Goal: Task Accomplishment & Management: Manage account settings

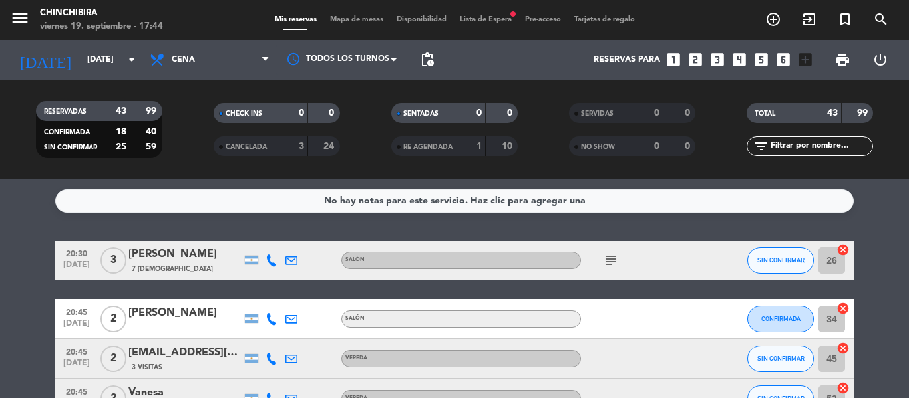
click at [605, 255] on icon "subject" at bounding box center [611, 261] width 16 height 16
drag, startPoint x: 605, startPoint y: 255, endPoint x: 540, endPoint y: 245, distance: 65.3
click at [540, 245] on div "20:30 [DATE] 3 [PERSON_NAME] 7 Visitas SALÓN subject SIN CONFIRMAR 26 cancel" at bounding box center [454, 261] width 798 height 40
click at [476, 18] on span "Lista de Espera fiber_manual_record" at bounding box center [485, 19] width 65 height 7
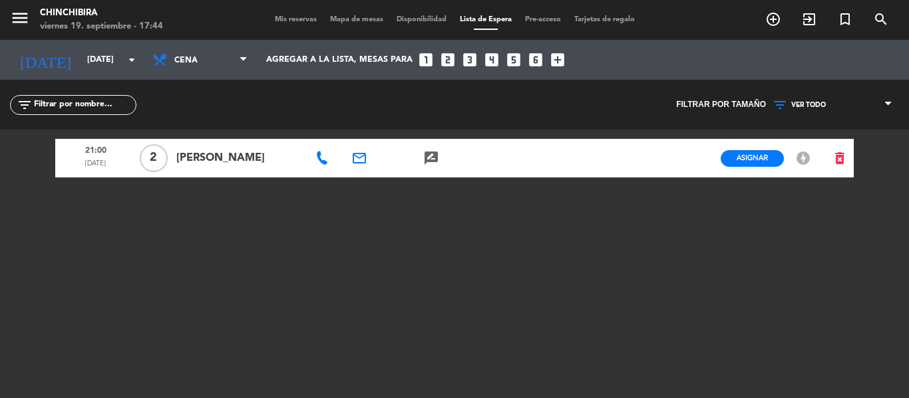
click at [286, 18] on span "Mis reservas" at bounding box center [295, 19] width 55 height 7
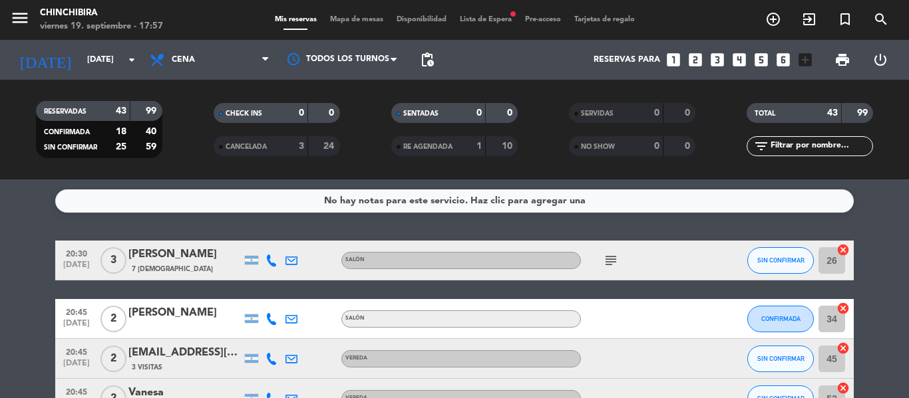
click at [869, 223] on div "No hay notas para este servicio. Haz clic para agregar una 20:30 [DATE] 3 [PERS…" at bounding box center [454, 289] width 909 height 219
click at [613, 265] on icon "subject" at bounding box center [611, 261] width 16 height 16
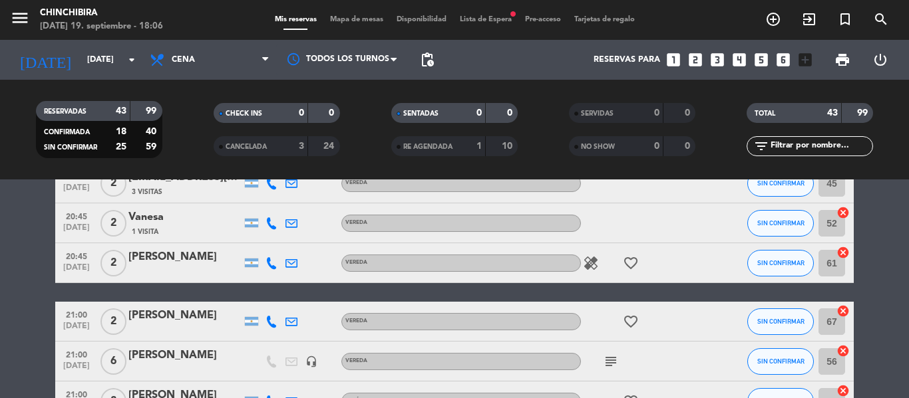
scroll to position [200, 0]
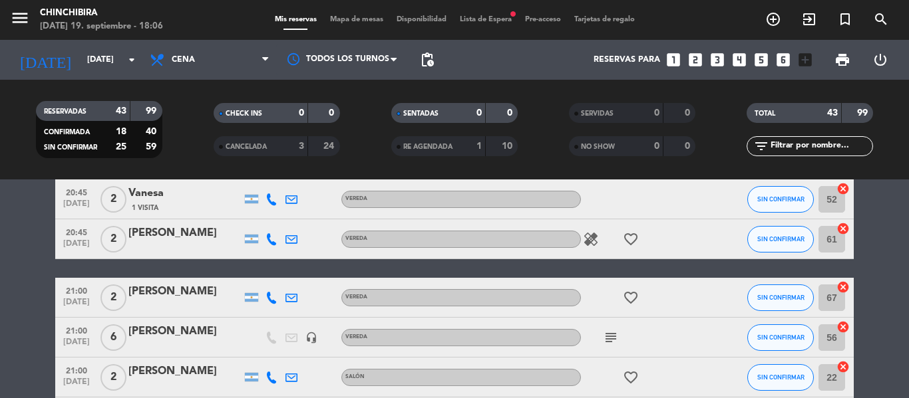
click at [609, 332] on icon "subject" at bounding box center [611, 338] width 16 height 16
click at [613, 334] on icon "subject" at bounding box center [611, 338] width 16 height 16
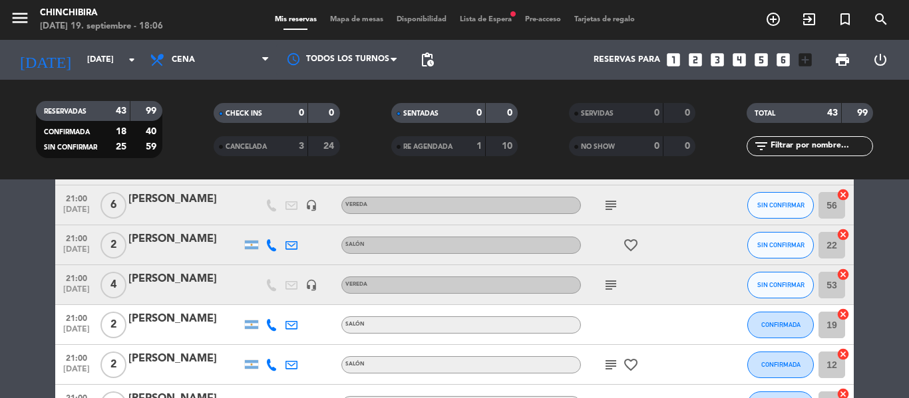
scroll to position [333, 0]
click at [617, 287] on icon "subject" at bounding box center [611, 285] width 16 height 16
click at [604, 369] on icon "subject" at bounding box center [611, 365] width 16 height 16
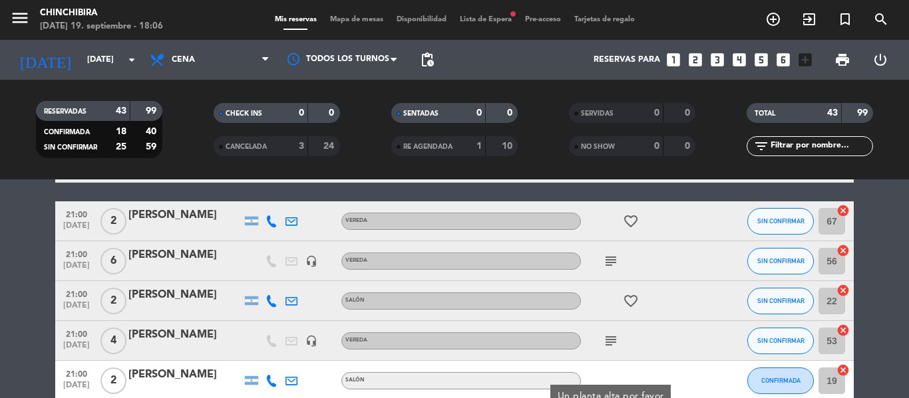
scroll to position [200, 0]
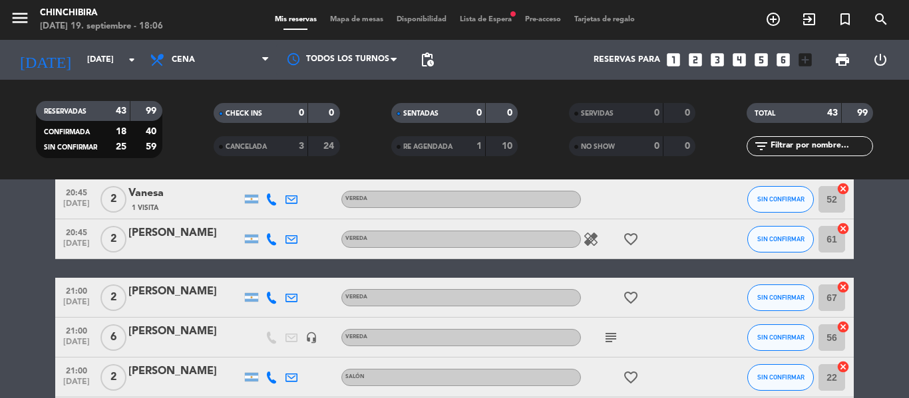
click at [605, 345] on icon "subject" at bounding box center [611, 338] width 16 height 16
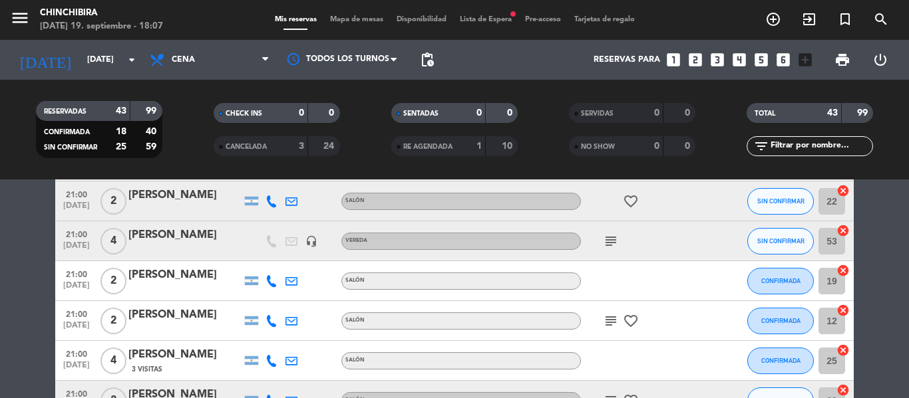
scroll to position [399, 0]
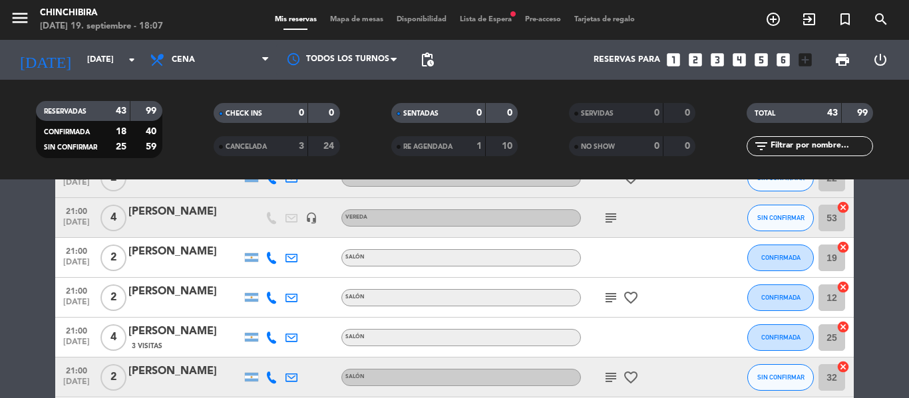
click at [607, 223] on icon "subject" at bounding box center [611, 218] width 16 height 16
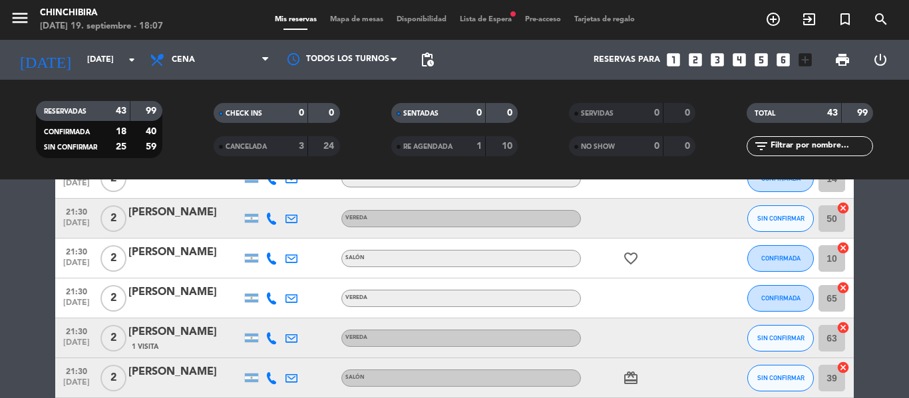
scroll to position [1700, 0]
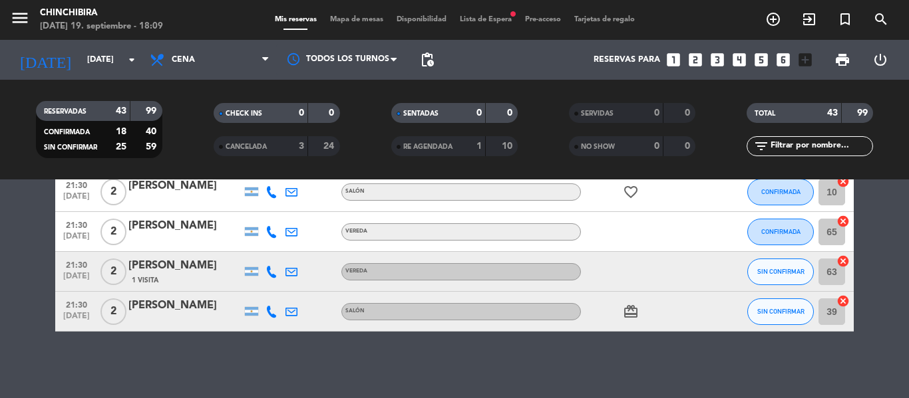
click at [487, 15] on div "Mis reservas Mapa de mesas Disponibilidad Lista de Espera fiber_manual_record P…" at bounding box center [454, 20] width 373 height 12
click at [489, 16] on span "Lista de Espera fiber_manual_record" at bounding box center [485, 19] width 65 height 7
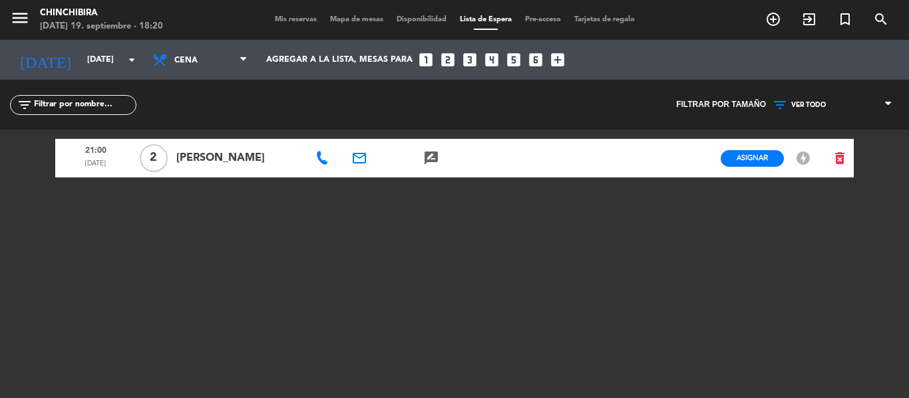
click at [82, 256] on div "21:00 [DATE] 2 [PERSON_NAME] email rate_review credit_card Asignar EN ESPERA of…" at bounding box center [454, 296] width 798 height 333
click at [814, 107] on span "VER TODO" at bounding box center [808, 105] width 35 height 8
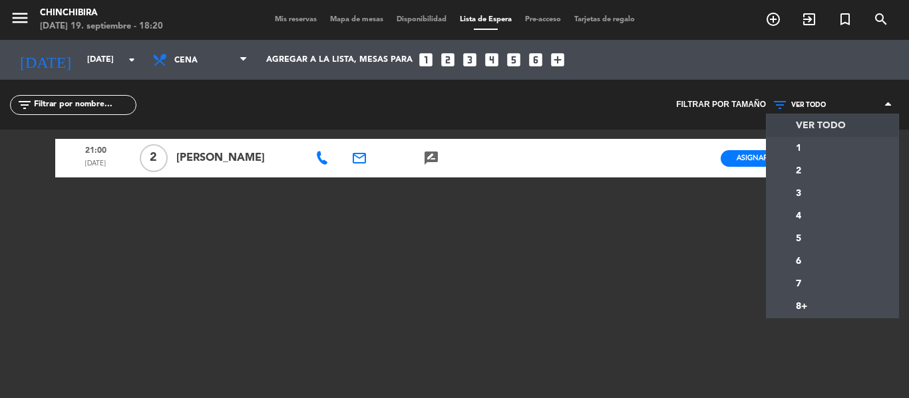
click at [802, 112] on span "VER TODO" at bounding box center [832, 104] width 133 height 17
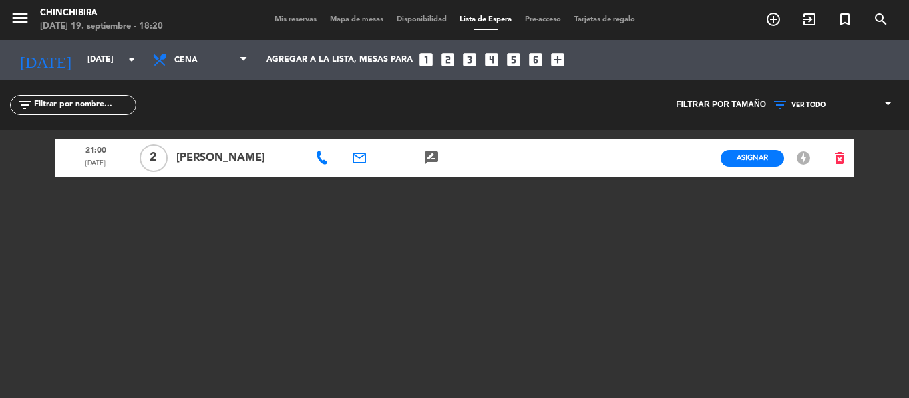
click at [415, 21] on span "Disponibilidad" at bounding box center [421, 19] width 63 height 7
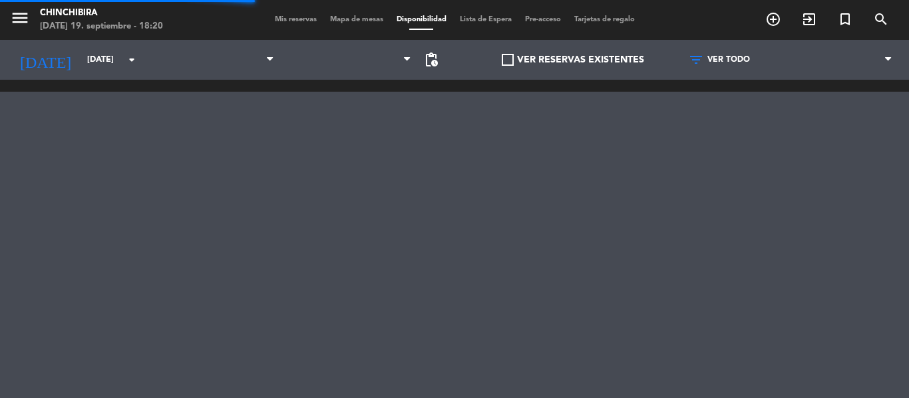
click at [284, 17] on span "Mis reservas" at bounding box center [295, 19] width 55 height 7
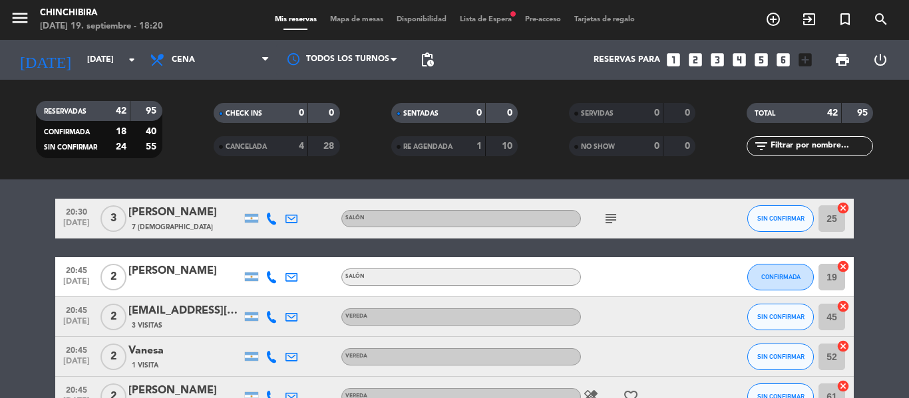
scroll to position [200, 0]
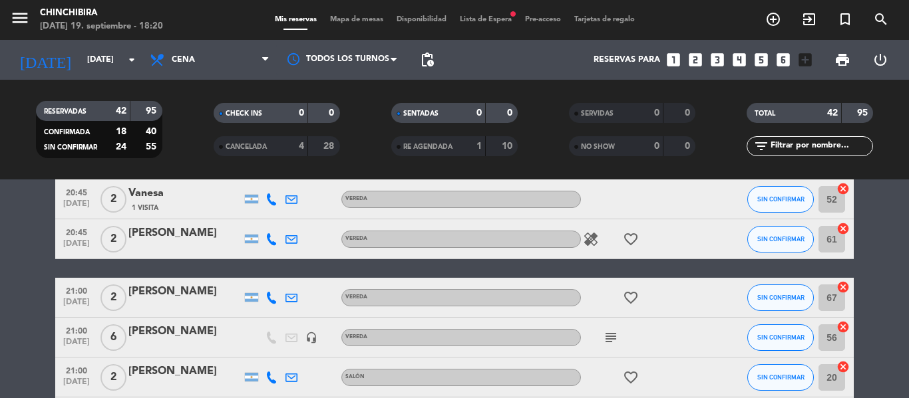
click at [613, 337] on icon "subject" at bounding box center [611, 338] width 16 height 16
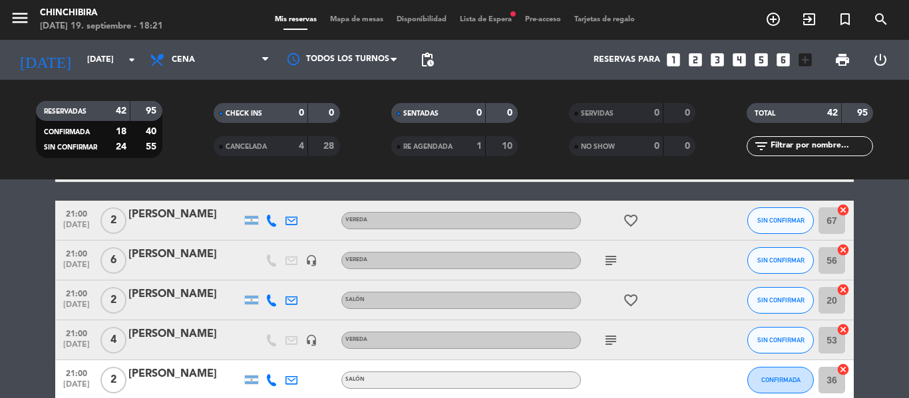
scroll to position [266, 0]
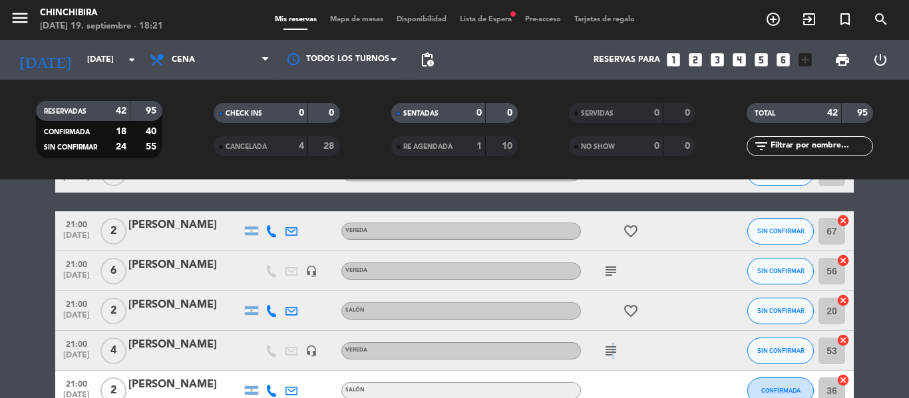
click at [610, 340] on div "subject" at bounding box center [641, 350] width 120 height 39
click at [605, 346] on icon "subject" at bounding box center [611, 351] width 16 height 16
click at [605, 347] on icon "subject" at bounding box center [611, 351] width 16 height 16
click at [593, 341] on div "subject" at bounding box center [641, 350] width 120 height 39
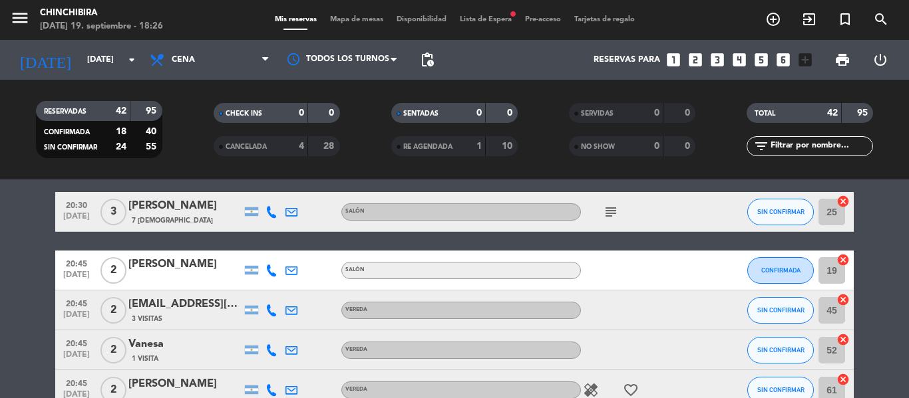
scroll to position [0, 0]
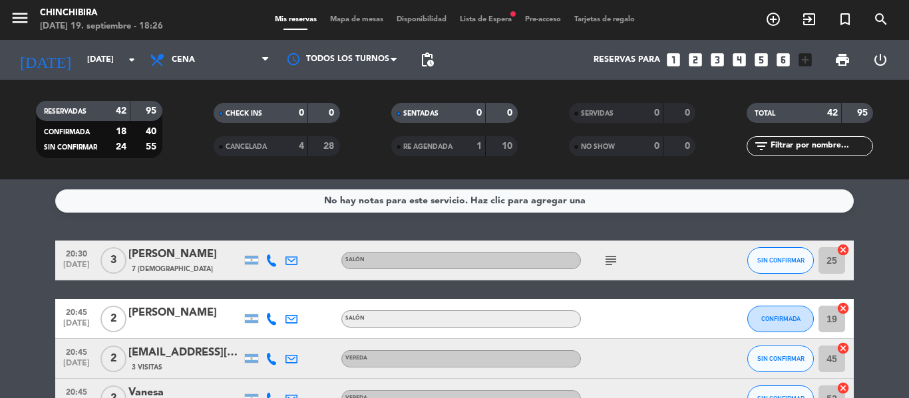
click at [265, 258] on icon at bounding box center [271, 261] width 12 height 12
click at [611, 266] on icon "subject" at bounding box center [611, 261] width 16 height 16
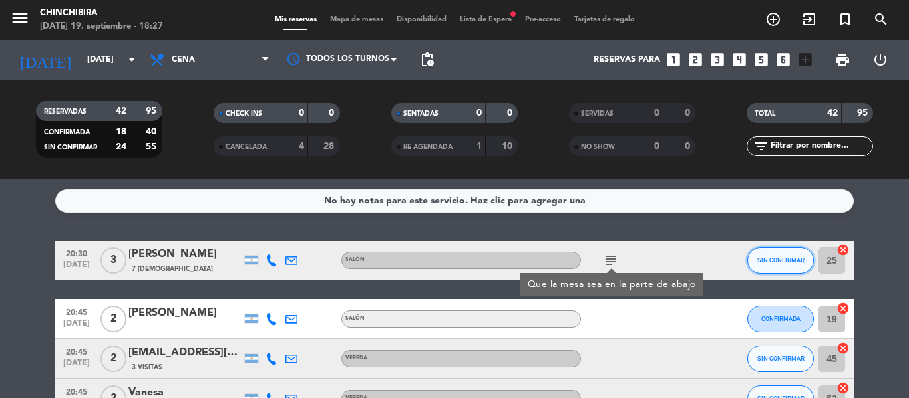
click at [778, 262] on span "SIN CONFIRMAR" at bounding box center [780, 260] width 47 height 7
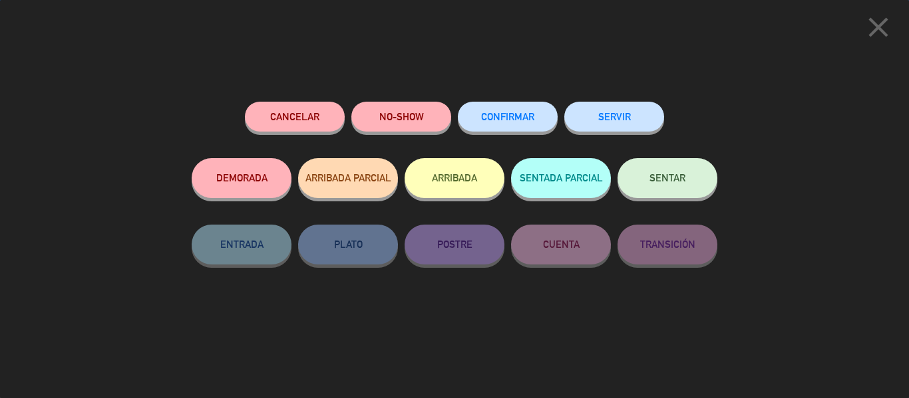
click at [528, 116] on span "CONFIRMAR" at bounding box center [507, 116] width 53 height 11
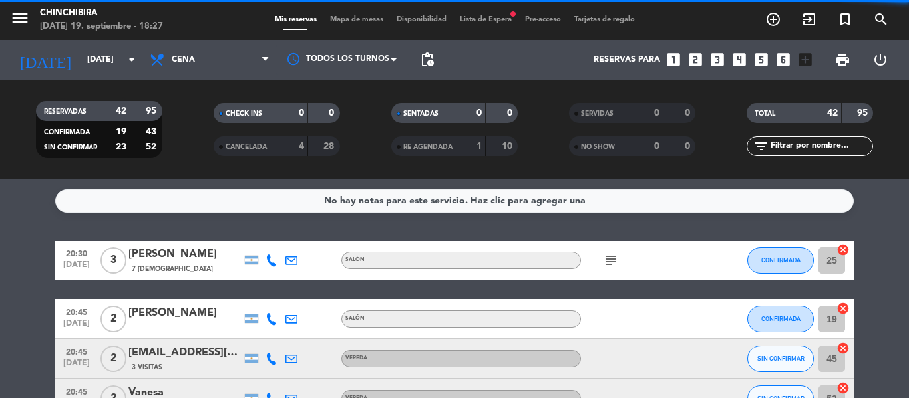
scroll to position [67, 0]
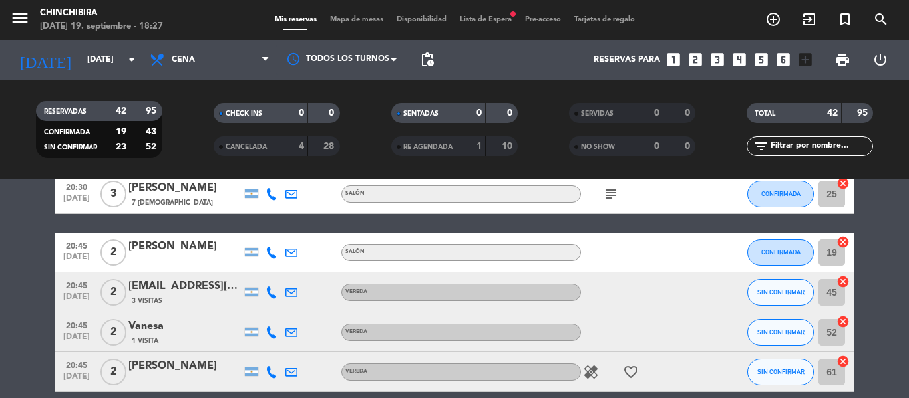
click at [266, 291] on icon at bounding box center [271, 293] width 12 height 12
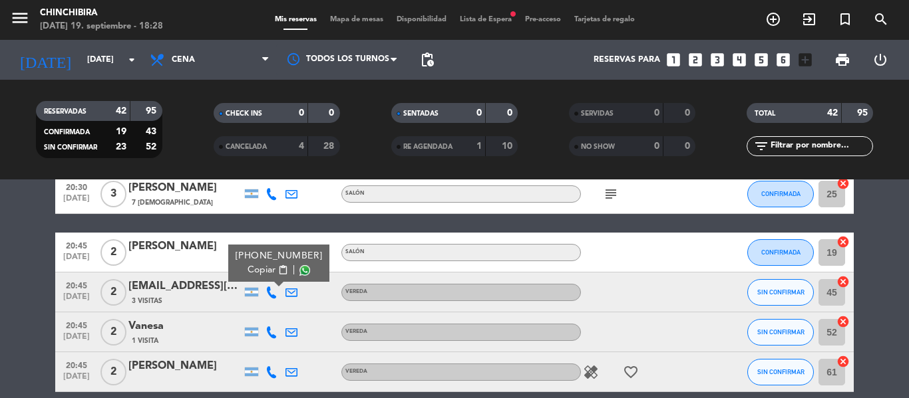
click at [273, 373] on icon at bounding box center [271, 373] width 12 height 12
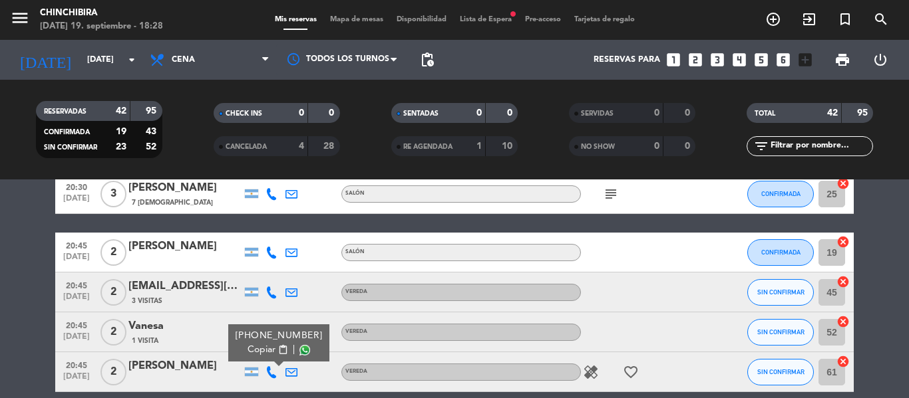
click at [272, 331] on icon at bounding box center [271, 333] width 12 height 12
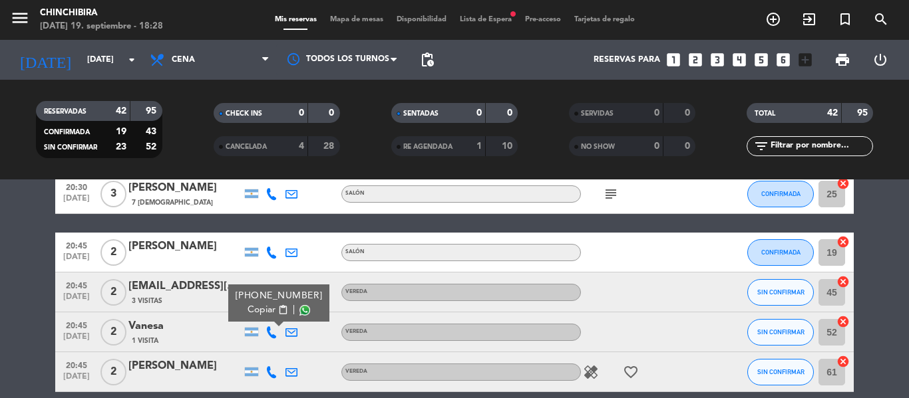
scroll to position [133, 0]
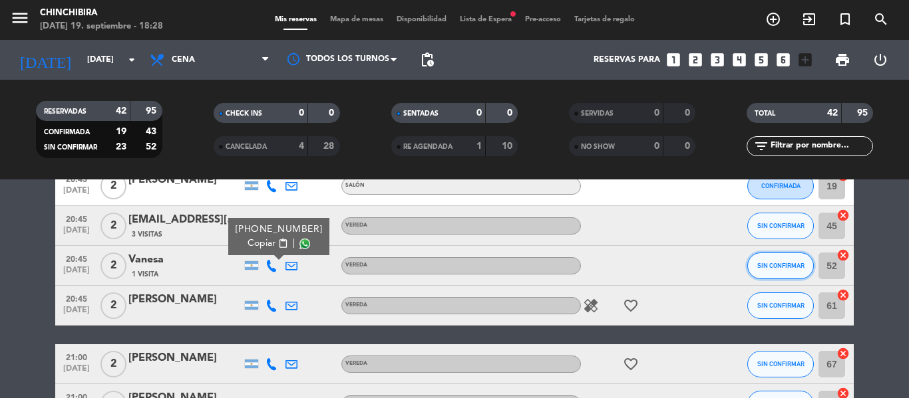
click at [787, 273] on button "SIN CONFIRMAR" at bounding box center [780, 266] width 67 height 27
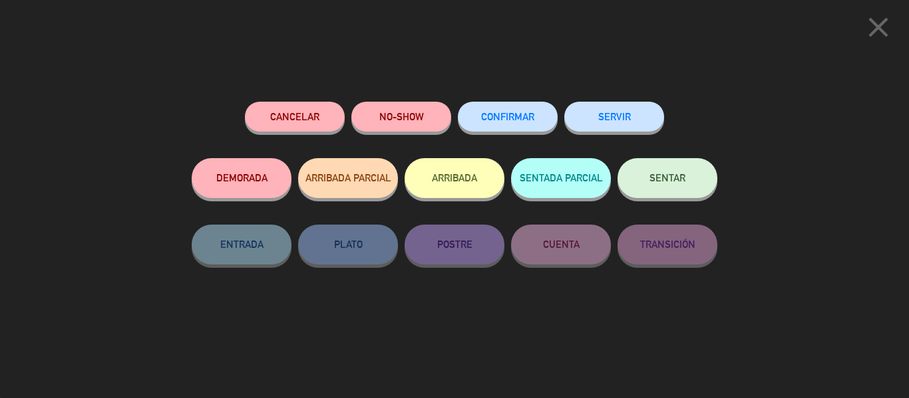
click at [538, 116] on button "CONFIRMAR" at bounding box center [508, 117] width 100 height 30
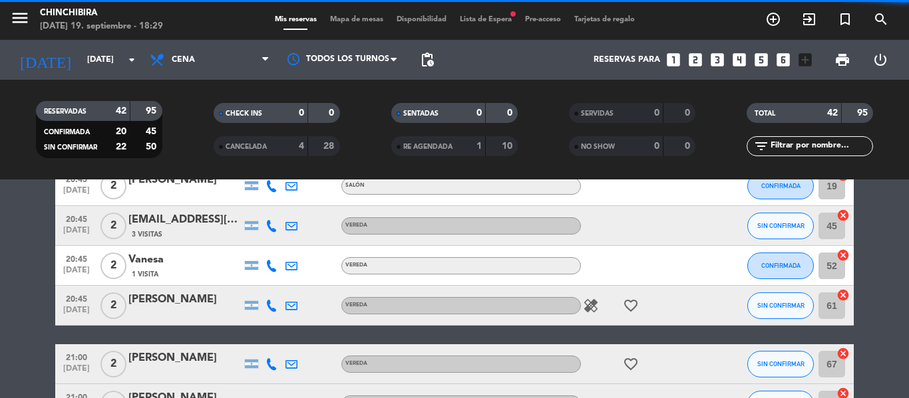
click at [207, 270] on div at bounding box center [454, 199] width 909 height 398
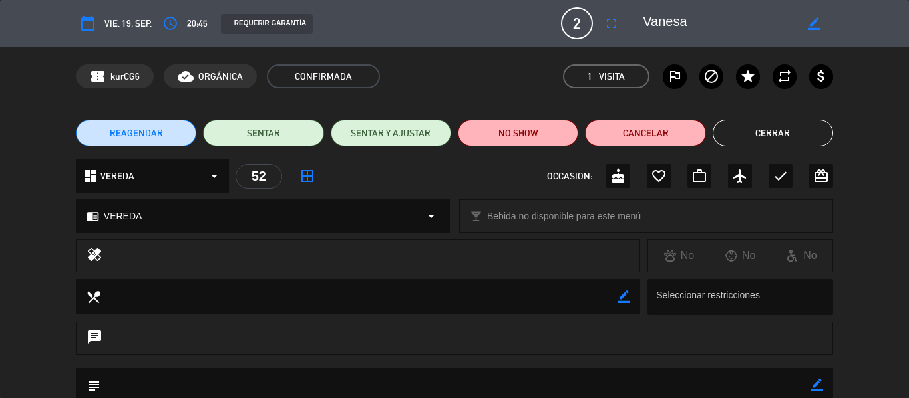
click at [806, 23] on div "border_color" at bounding box center [814, 23] width 38 height 24
click at [810, 25] on icon "border_color" at bounding box center [814, 23] width 13 height 13
click at [768, 26] on textarea at bounding box center [719, 23] width 152 height 24
type textarea "[PERSON_NAME]"
click at [818, 22] on icon at bounding box center [814, 23] width 13 height 13
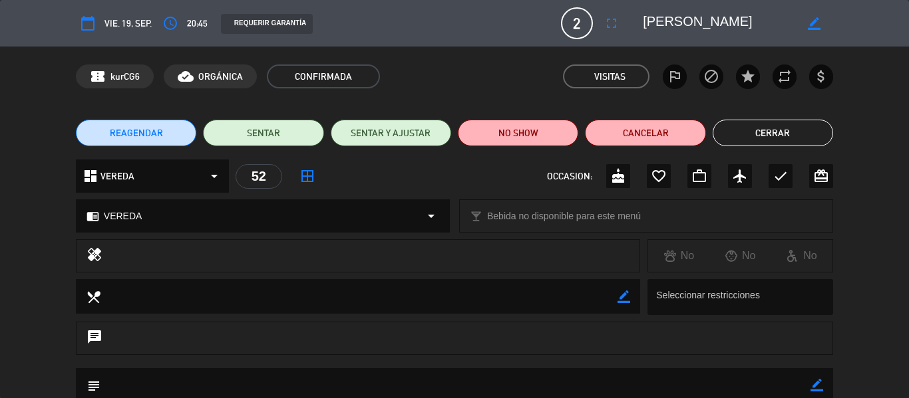
click at [749, 130] on button "Cerrar" at bounding box center [772, 133] width 120 height 27
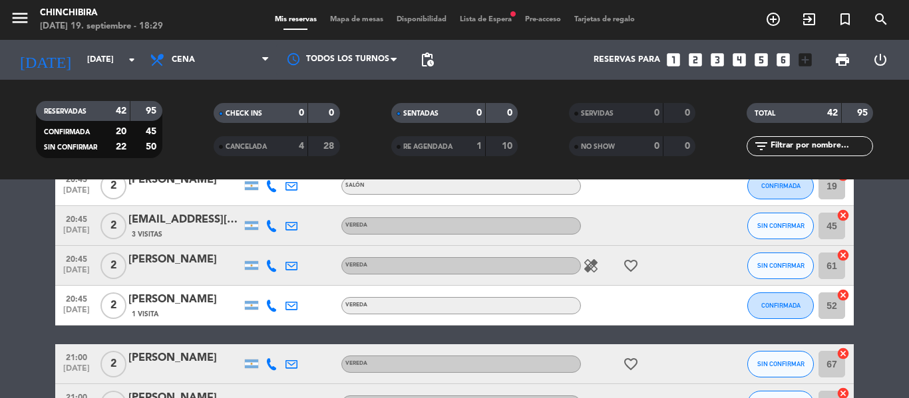
click at [269, 263] on icon at bounding box center [271, 266] width 12 height 12
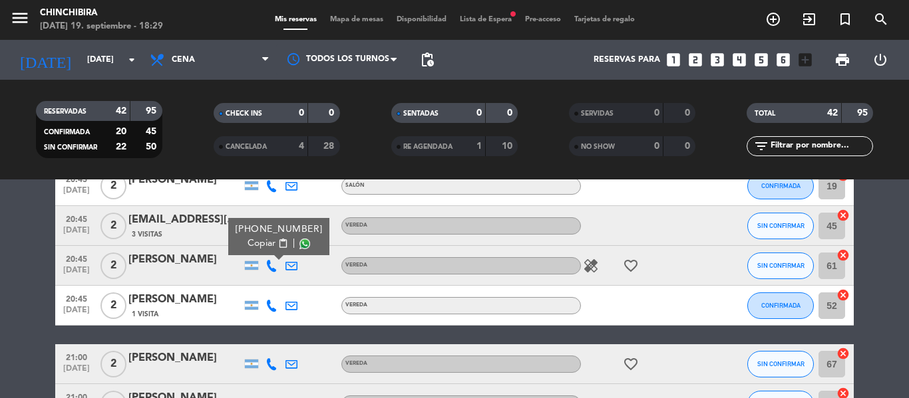
scroll to position [200, 0]
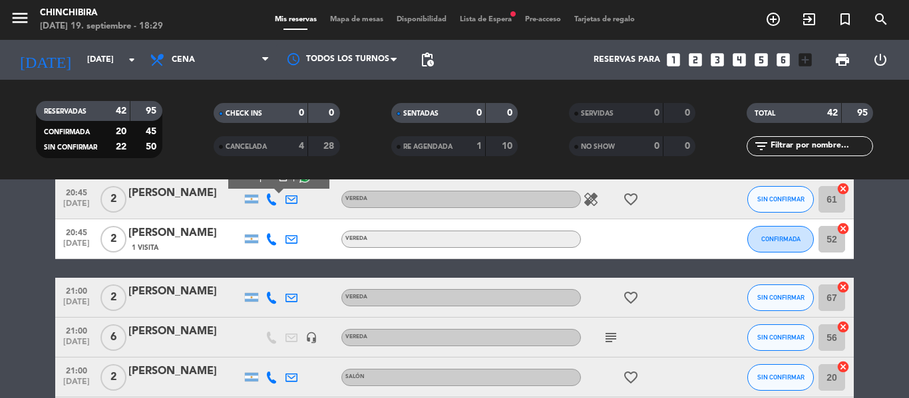
click at [615, 341] on icon "subject" at bounding box center [611, 338] width 16 height 16
click at [778, 335] on span "SIN CONFIRMAR" at bounding box center [780, 337] width 47 height 7
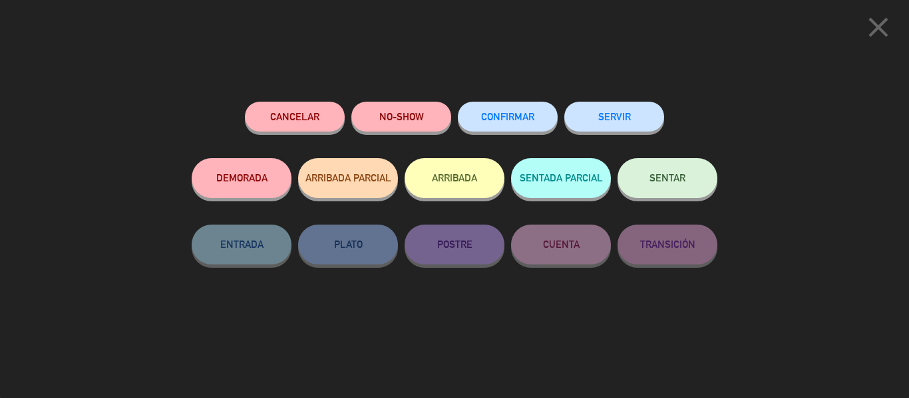
click at [527, 126] on button "CONFIRMAR" at bounding box center [508, 117] width 100 height 30
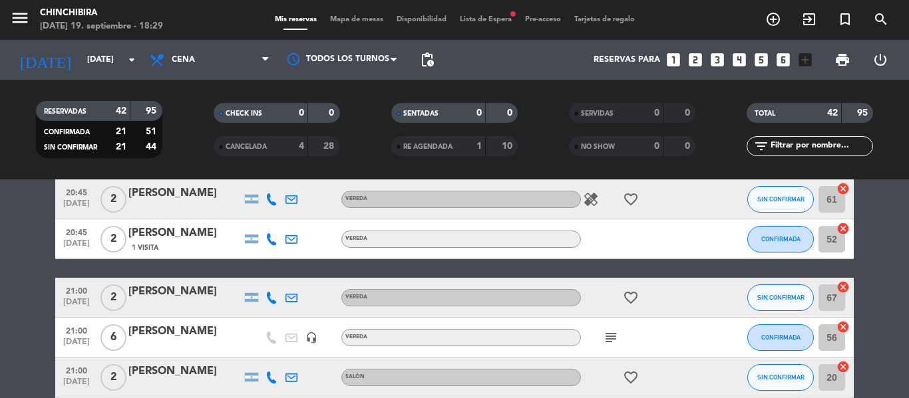
scroll to position [133, 0]
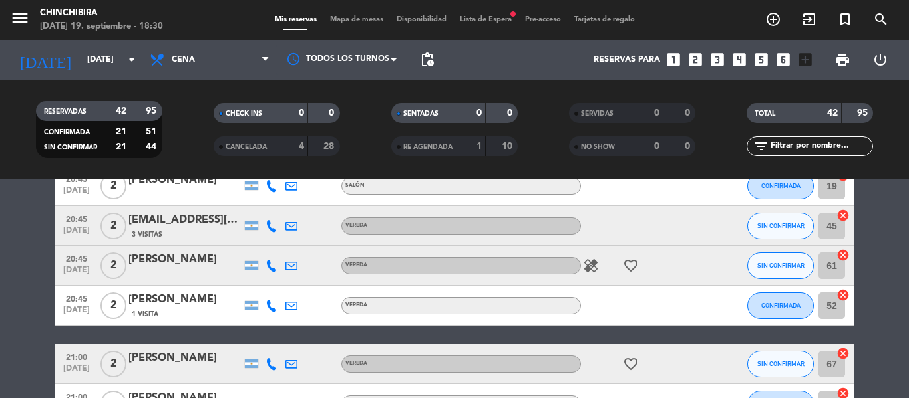
click at [276, 366] on icon at bounding box center [271, 365] width 12 height 12
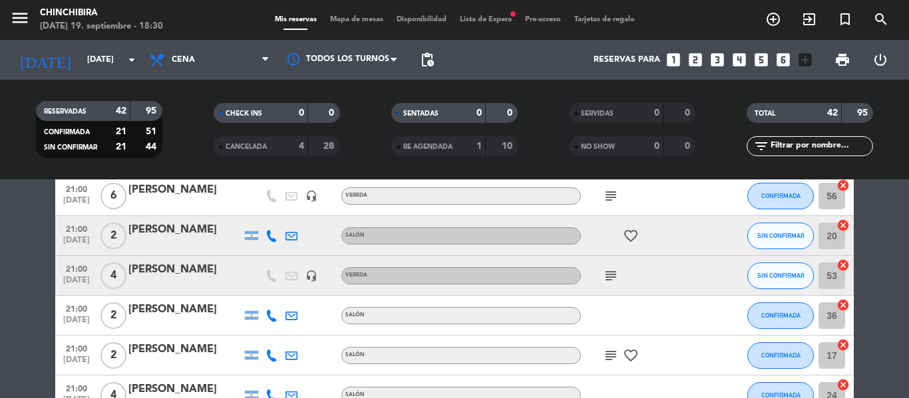
scroll to position [266, 0]
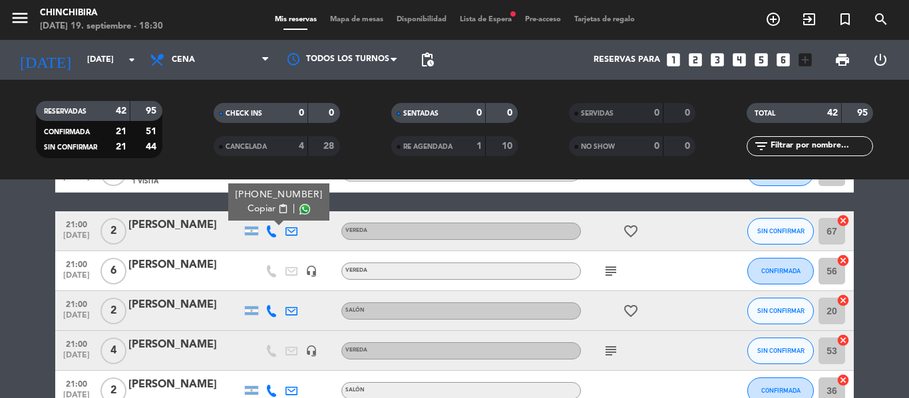
click at [616, 353] on icon "subject" at bounding box center [611, 351] width 16 height 16
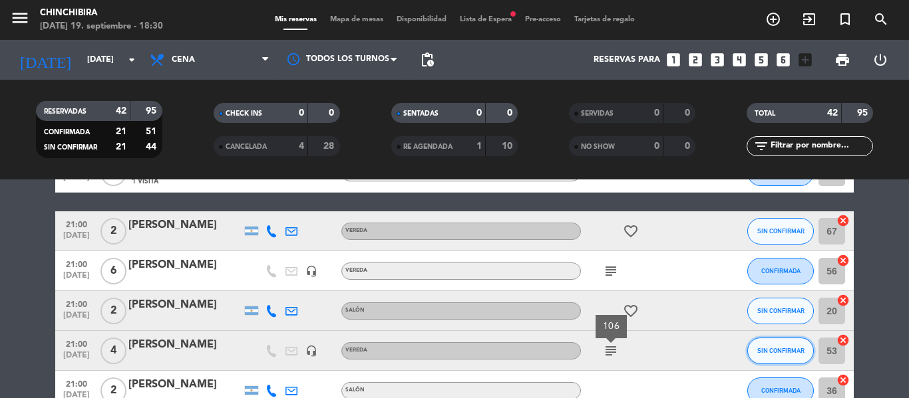
click at [763, 353] on span "SIN CONFIRMAR" at bounding box center [780, 350] width 47 height 7
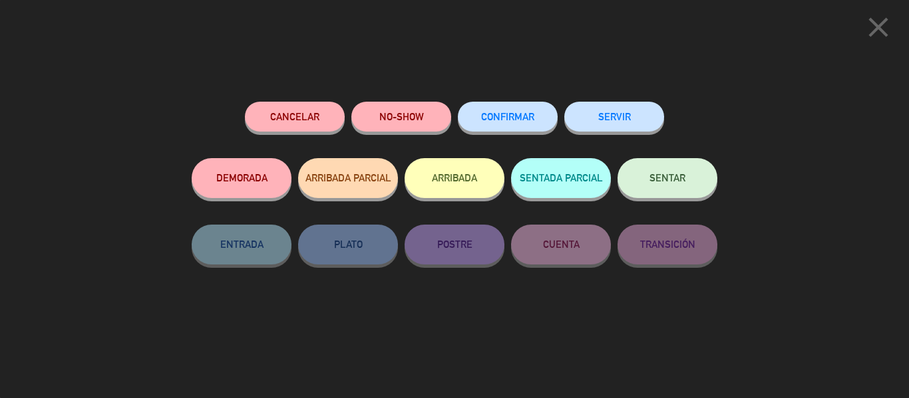
click at [478, 109] on button "CONFIRMAR" at bounding box center [508, 117] width 100 height 30
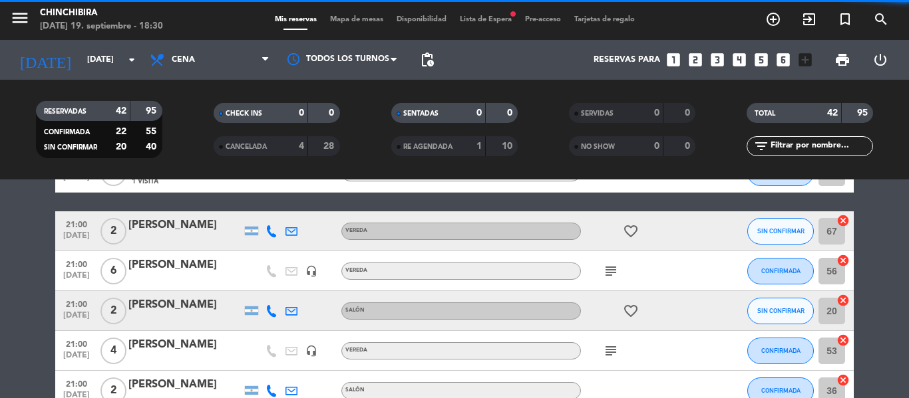
click at [269, 230] on icon at bounding box center [271, 232] width 12 height 12
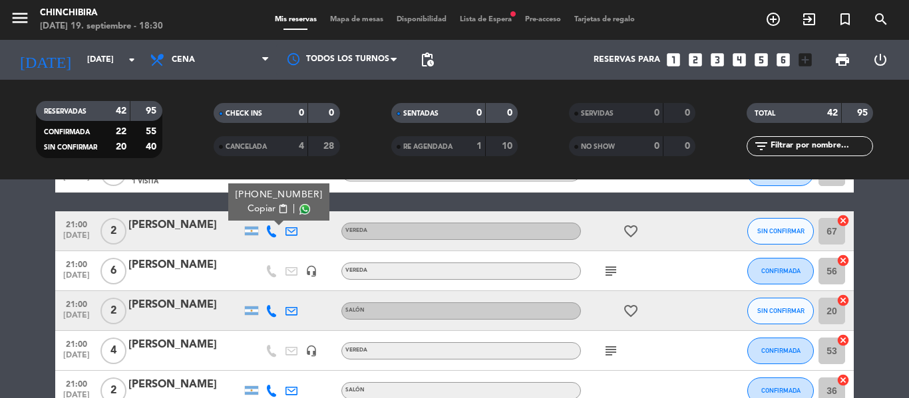
click at [273, 311] on icon at bounding box center [271, 311] width 12 height 12
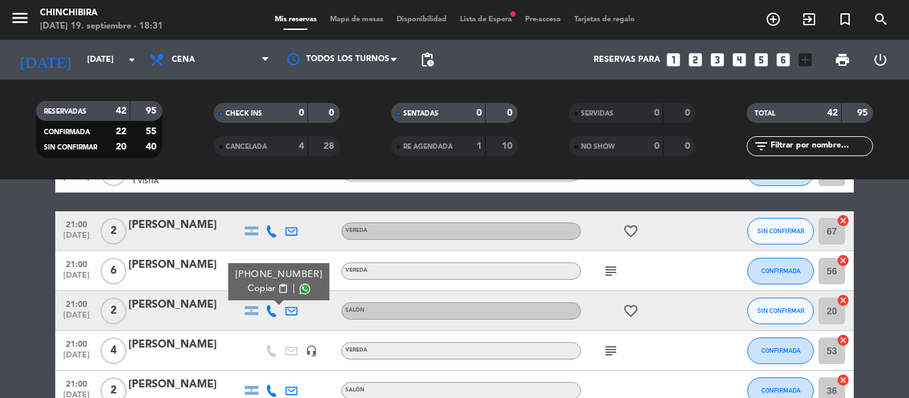
scroll to position [333, 0]
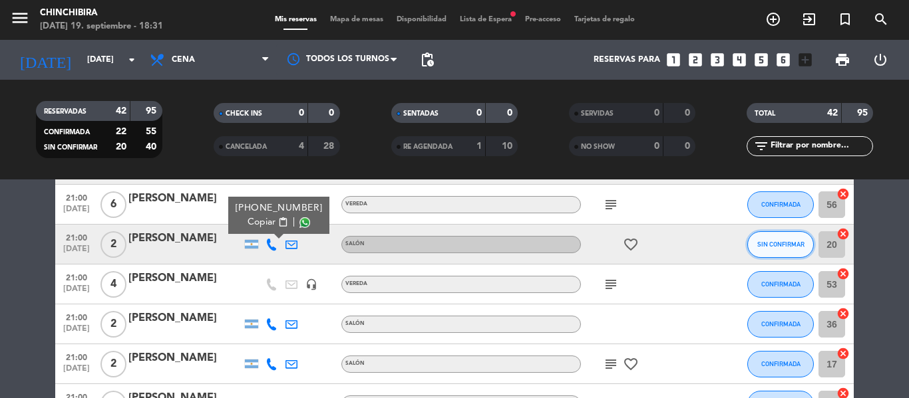
click at [762, 245] on span "SIN CONFIRMAR" at bounding box center [780, 244] width 47 height 7
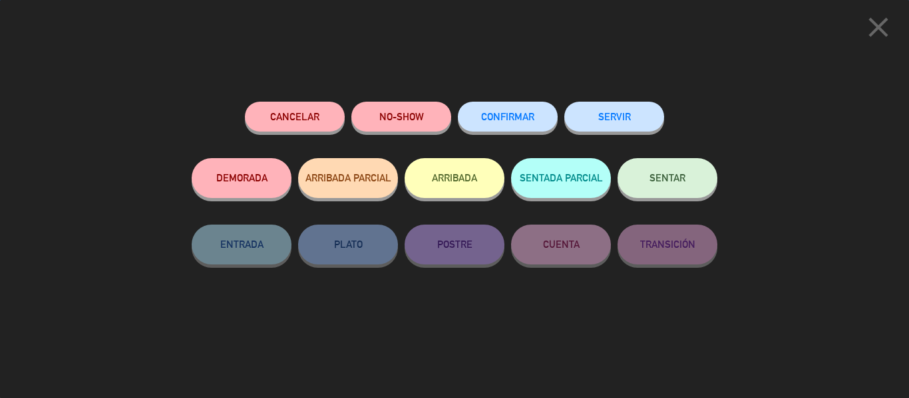
click at [492, 108] on button "CONFIRMAR" at bounding box center [508, 117] width 100 height 30
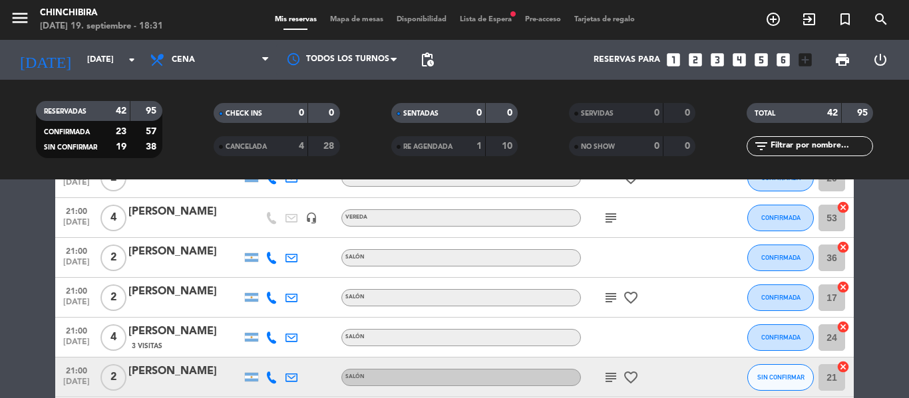
scroll to position [466, 0]
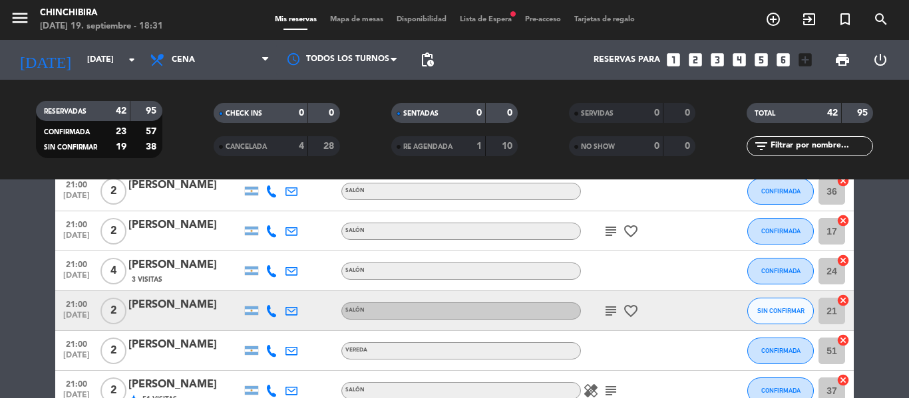
click at [271, 310] on icon at bounding box center [271, 311] width 12 height 12
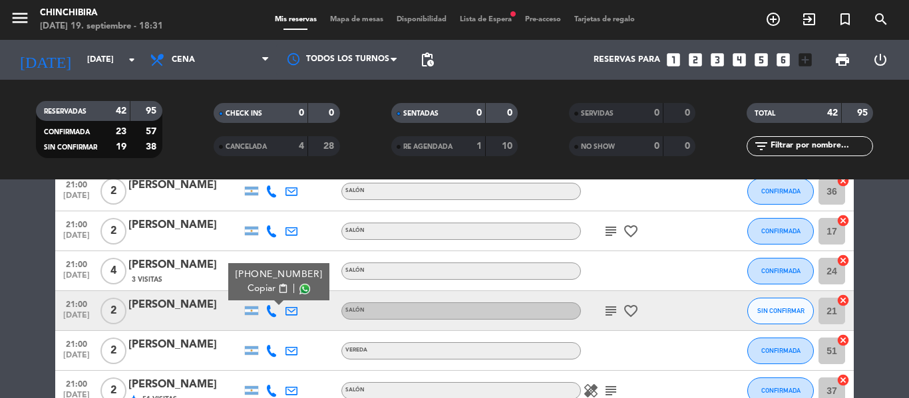
click at [604, 318] on icon "subject" at bounding box center [611, 311] width 16 height 16
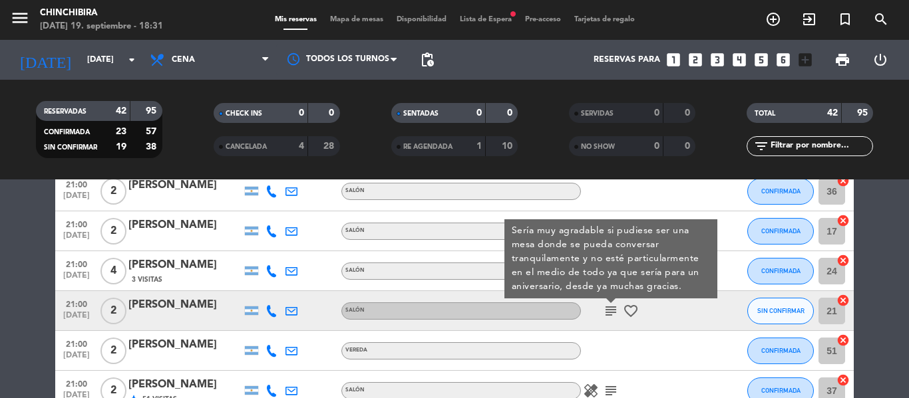
click at [267, 314] on icon at bounding box center [271, 311] width 12 height 12
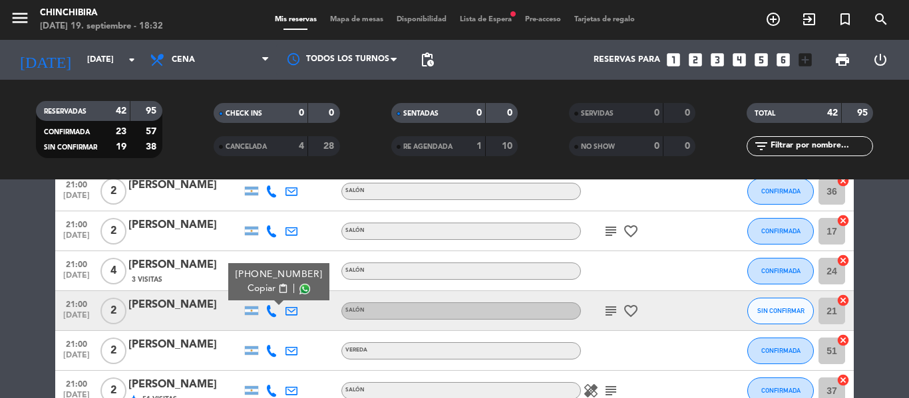
click at [605, 313] on icon "subject" at bounding box center [611, 311] width 16 height 16
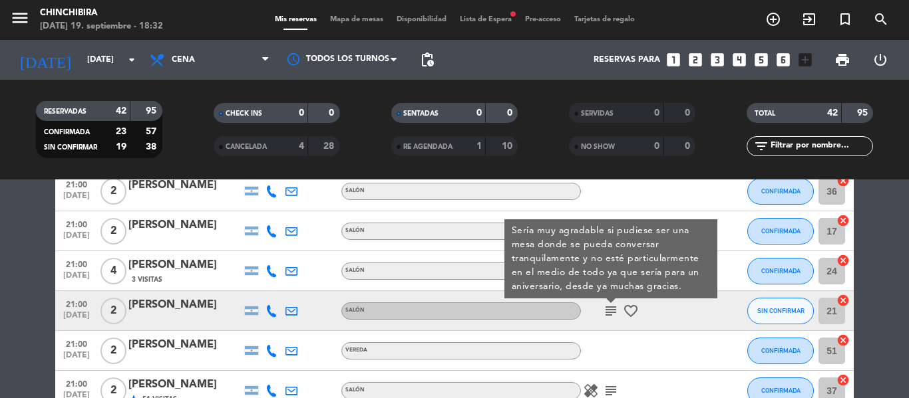
click at [690, 315] on div "subject Sería muy agradable si pudiese ser una mesa donde se pueda conversar tr…" at bounding box center [641, 310] width 120 height 39
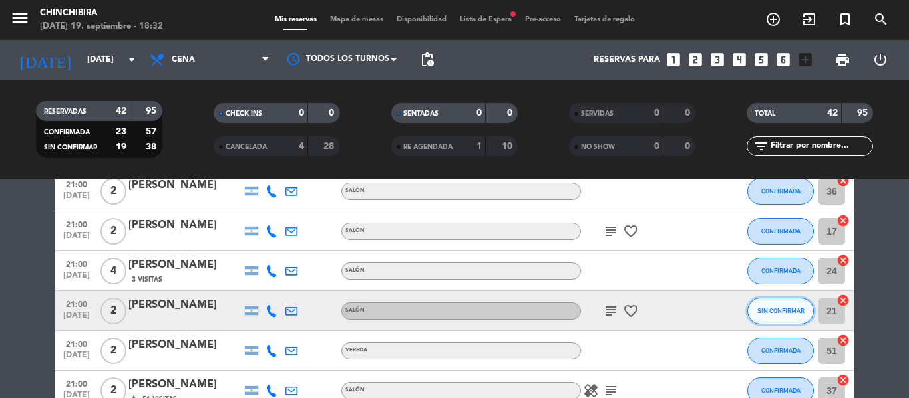
click at [766, 308] on span "SIN CONFIRMAR" at bounding box center [780, 310] width 47 height 7
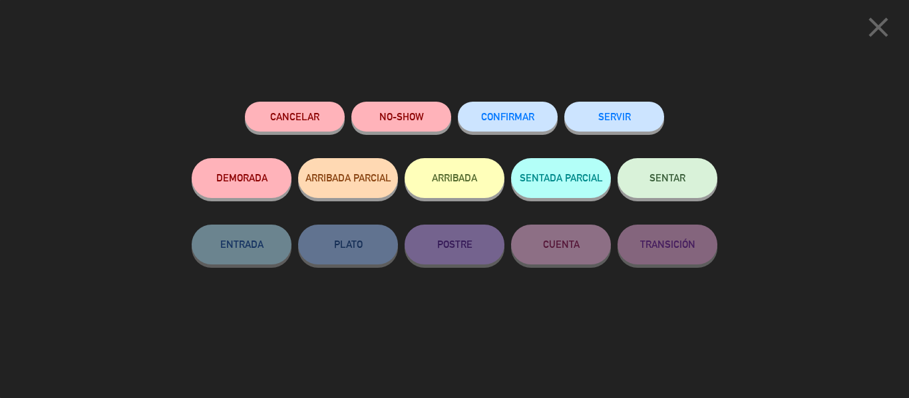
click at [512, 122] on span "CONFIRMAR" at bounding box center [507, 116] width 53 height 11
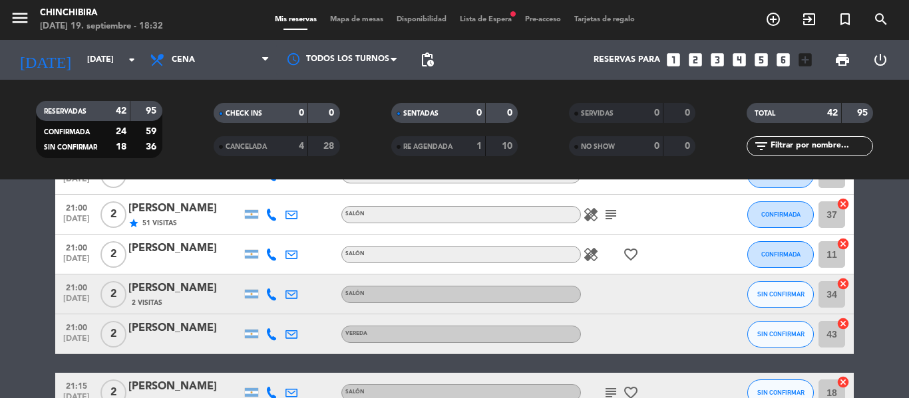
scroll to position [665, 0]
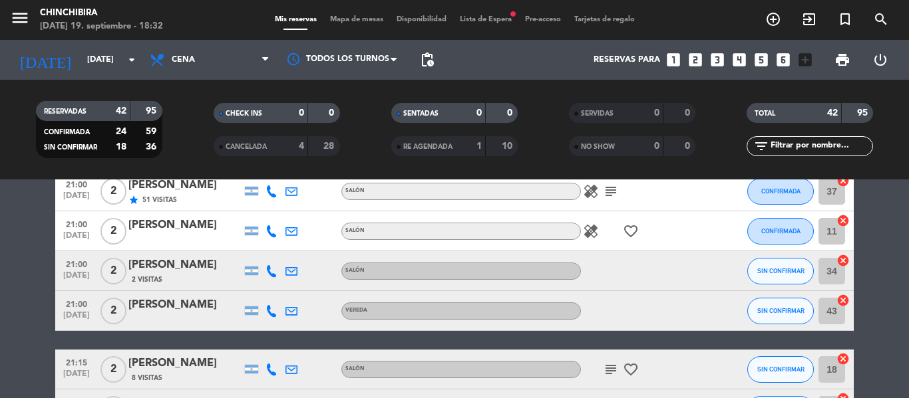
click at [269, 277] on icon at bounding box center [271, 271] width 12 height 12
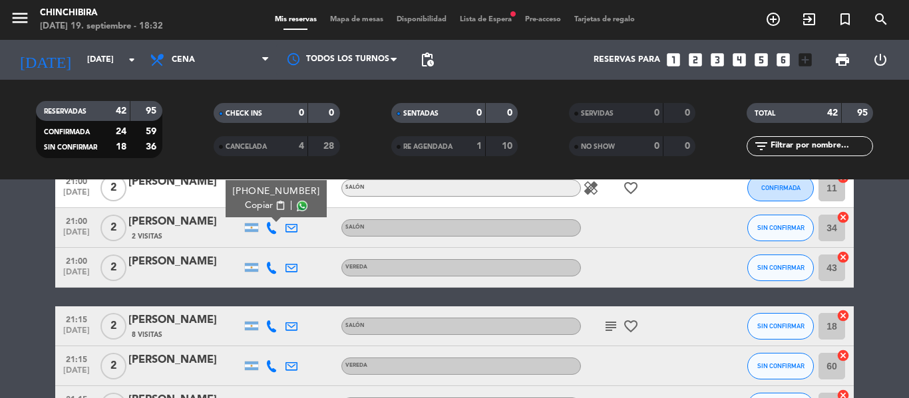
scroll to position [732, 0]
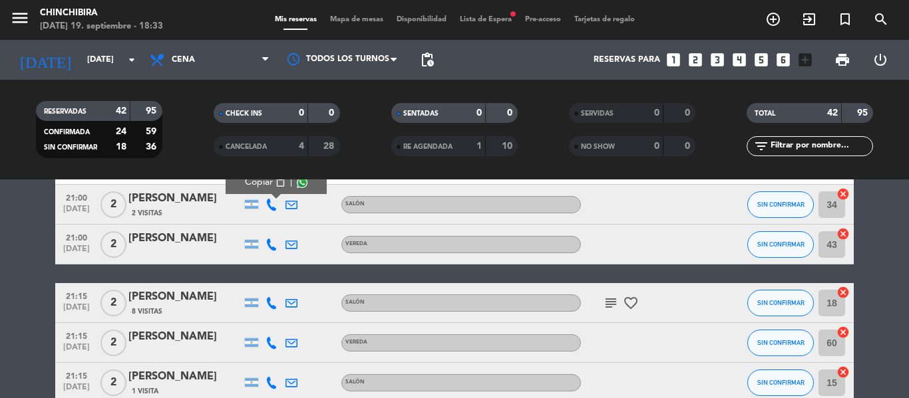
click at [271, 249] on icon at bounding box center [271, 245] width 12 height 12
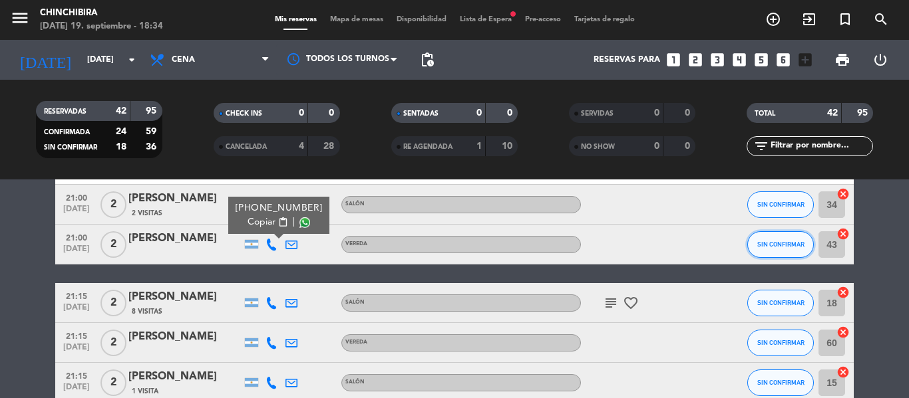
click at [791, 250] on button "SIN CONFIRMAR" at bounding box center [780, 245] width 67 height 27
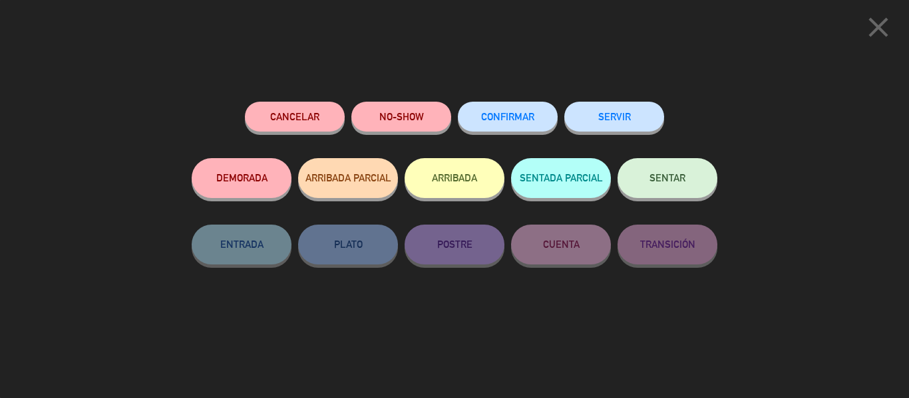
click at [511, 113] on span "CONFIRMAR" at bounding box center [507, 116] width 53 height 11
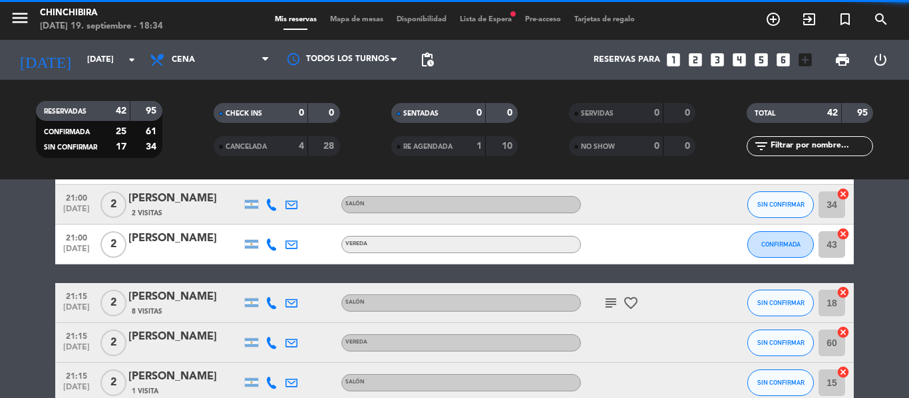
click at [215, 243] on div "[PERSON_NAME]" at bounding box center [184, 238] width 113 height 17
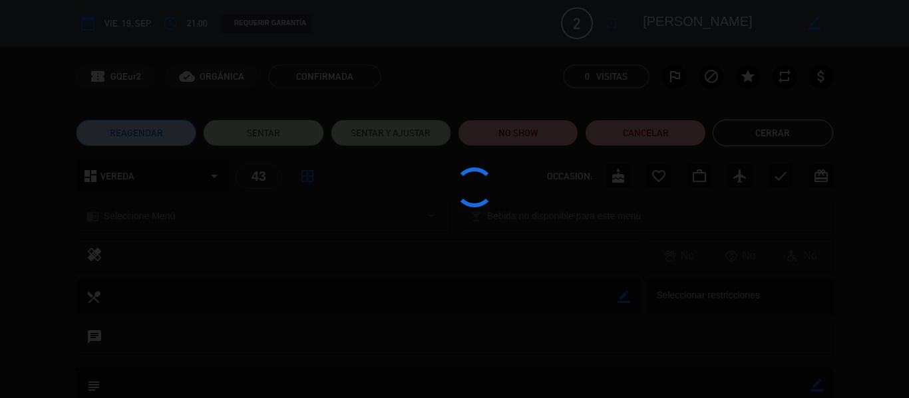
click at [215, 243] on div at bounding box center [454, 199] width 909 height 398
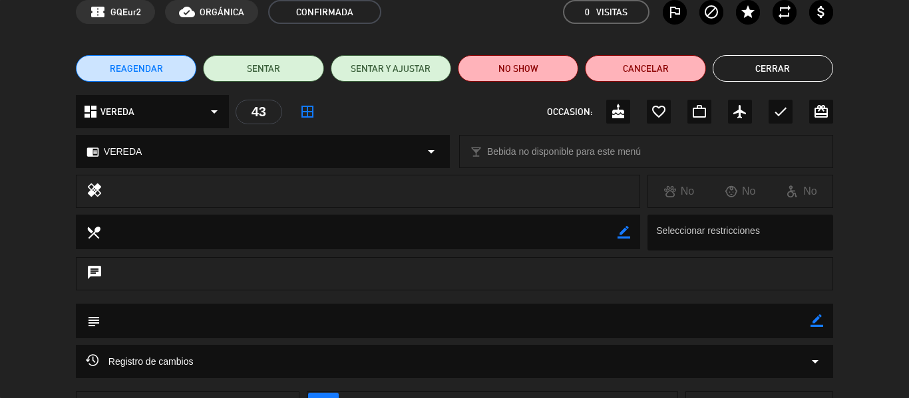
scroll to position [133, 0]
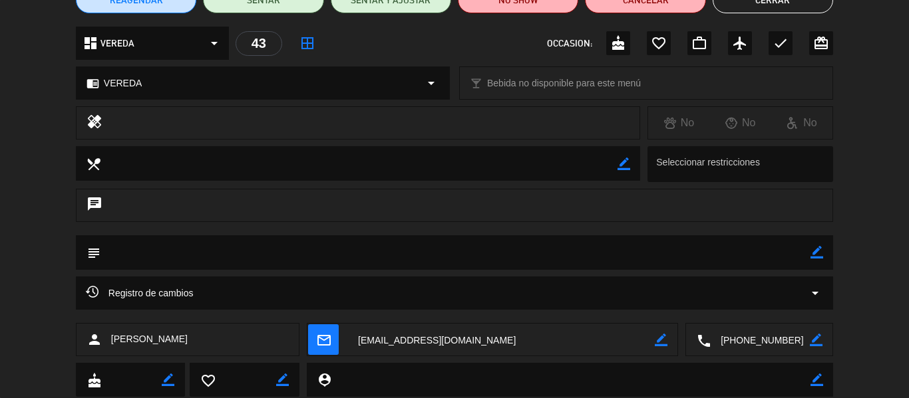
click at [816, 253] on icon "border_color" at bounding box center [816, 252] width 13 height 13
click at [782, 253] on textarea at bounding box center [455, 252] width 710 height 34
type textarea "reubicar adentro"
click at [813, 258] on icon at bounding box center [816, 252] width 13 height 13
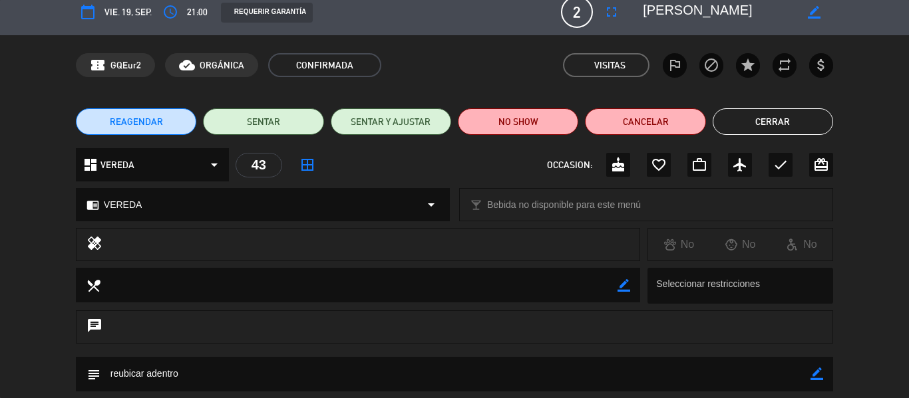
scroll to position [0, 0]
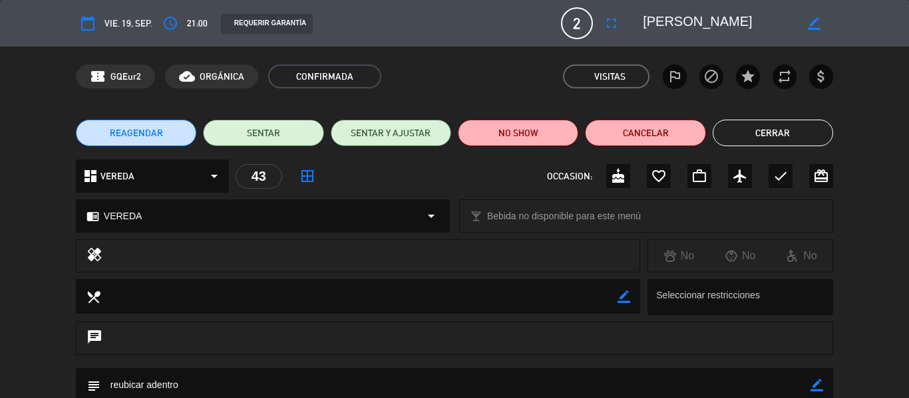
click at [778, 134] on button "Cerrar" at bounding box center [772, 133] width 120 height 27
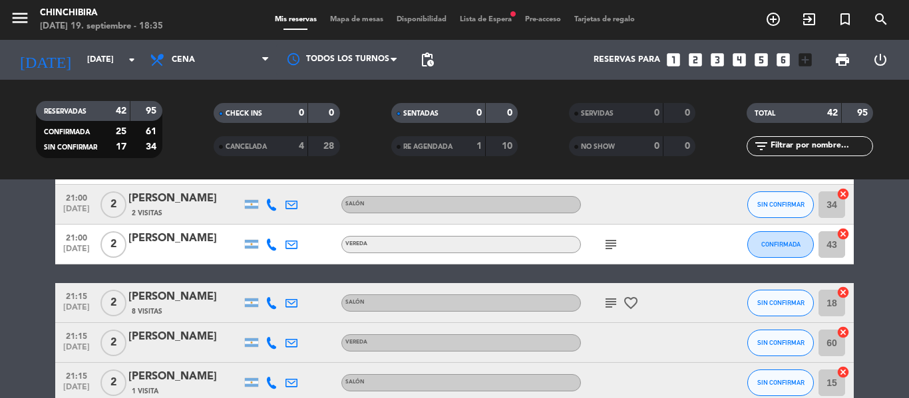
click at [609, 297] on icon "subject" at bounding box center [611, 303] width 16 height 16
click at [273, 309] on icon at bounding box center [271, 303] width 12 height 12
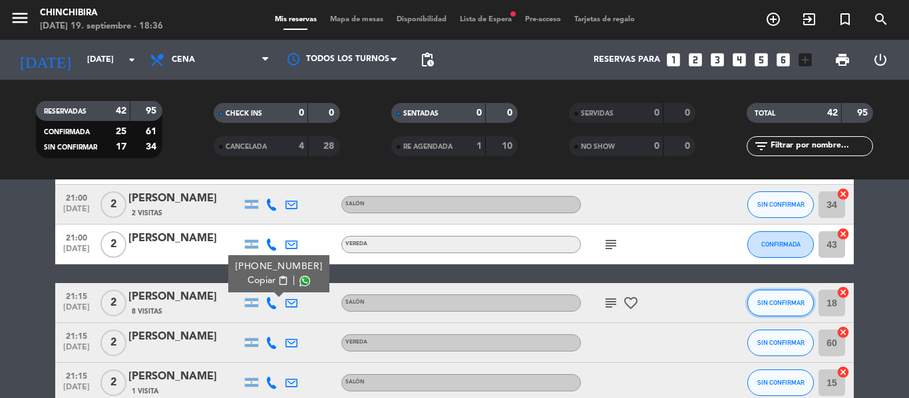
click at [755, 302] on button "SIN CONFIRMAR" at bounding box center [780, 303] width 67 height 27
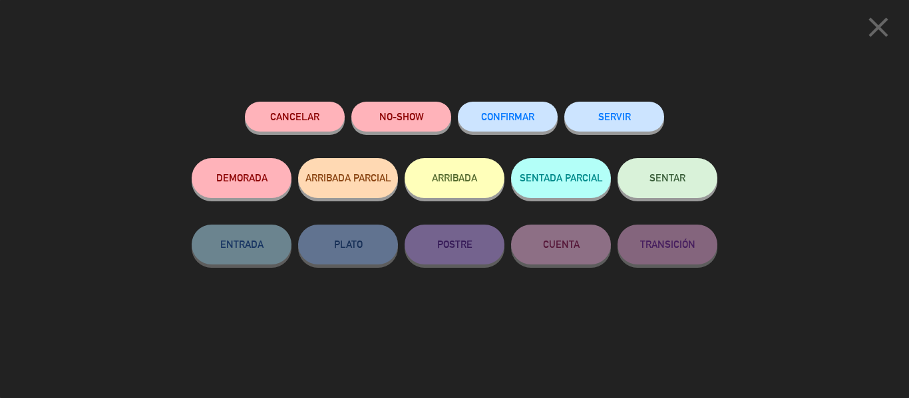
click at [499, 119] on span "CONFIRMAR" at bounding box center [507, 116] width 53 height 11
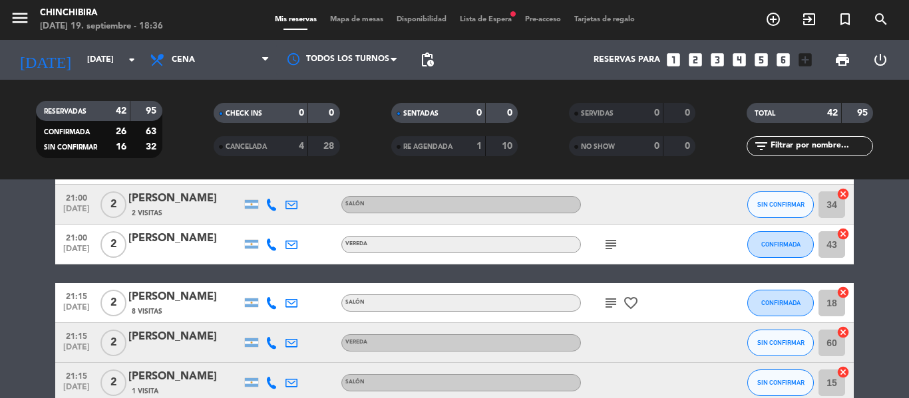
click at [269, 347] on icon at bounding box center [271, 343] width 12 height 12
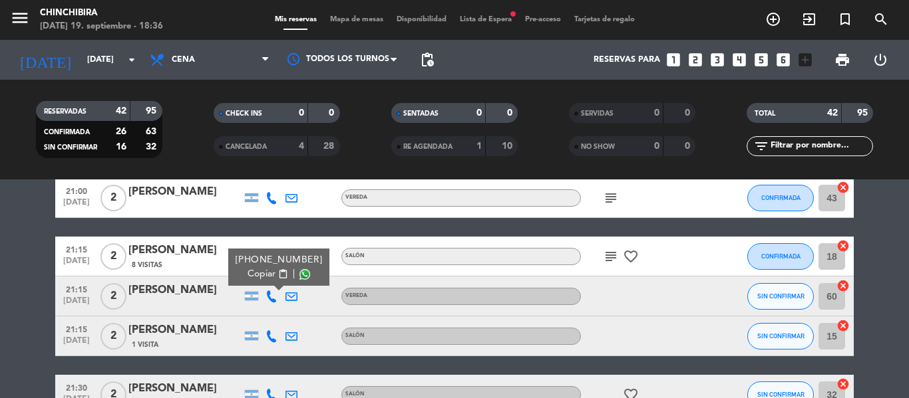
scroll to position [798, 0]
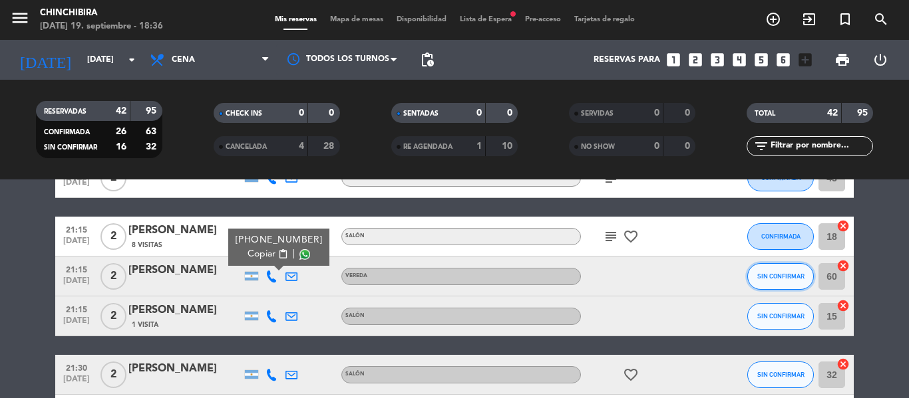
click at [787, 275] on span "SIN CONFIRMAR" at bounding box center [780, 276] width 47 height 7
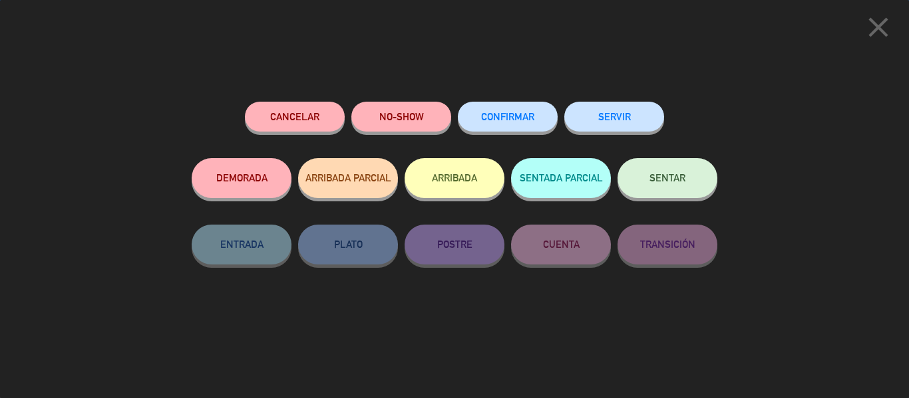
click at [482, 124] on button "CONFIRMAR" at bounding box center [508, 117] width 100 height 30
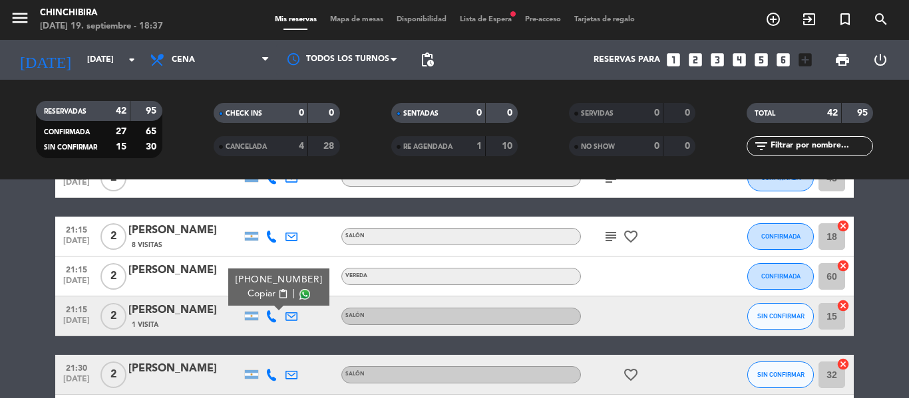
click at [257, 341] on div "20:30 [DATE] 3 [PERSON_NAME] 7 Visitas SALÓN subject CONFIRMADA 25 cancel 20:45…" at bounding box center [454, 318] width 798 height 1751
click at [269, 317] on icon at bounding box center [271, 317] width 12 height 12
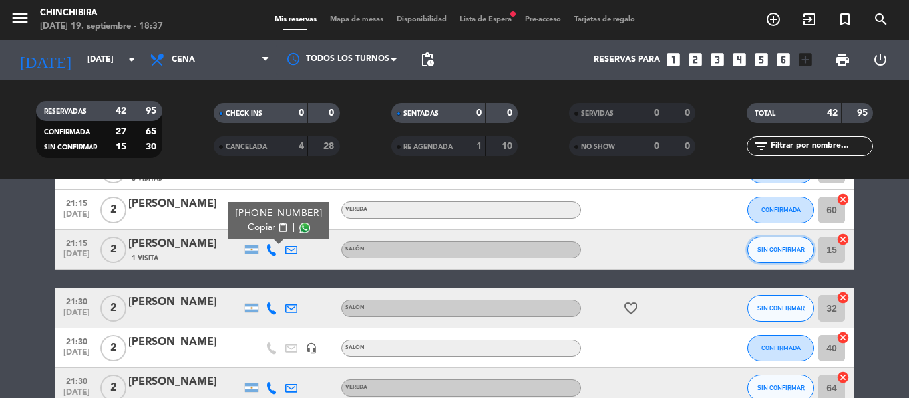
click at [789, 245] on button "SIN CONFIRMAR" at bounding box center [780, 250] width 67 height 27
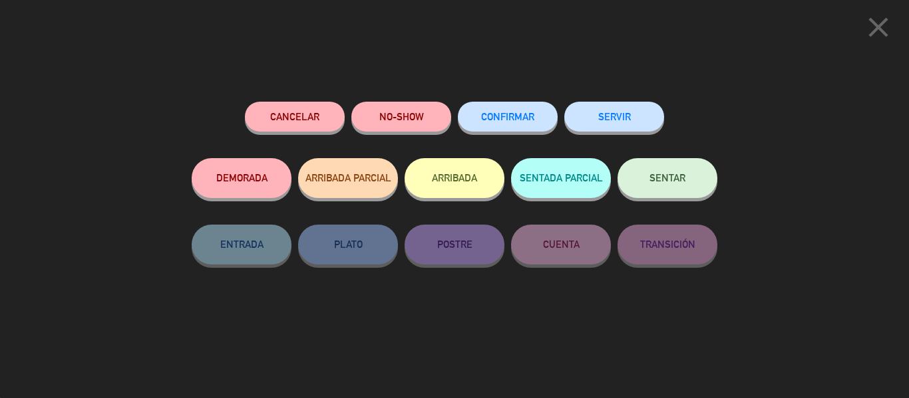
click at [299, 116] on button "Cancelar" at bounding box center [295, 117] width 100 height 30
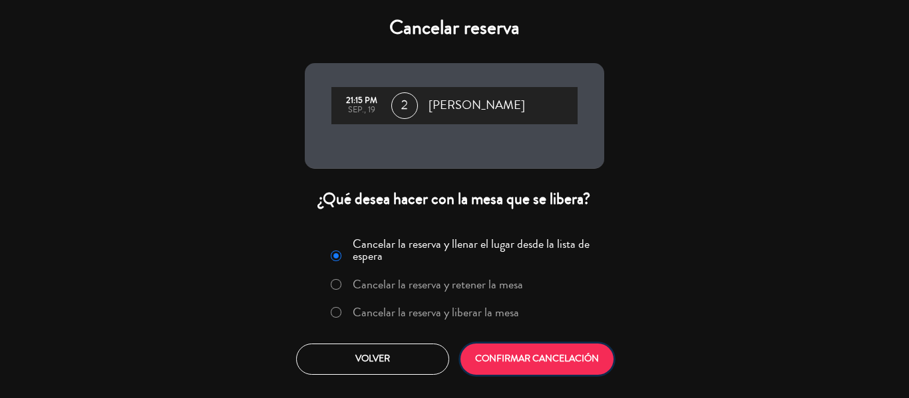
click at [507, 357] on button "CONFIRMAR CANCELACIÓN" at bounding box center [536, 359] width 153 height 31
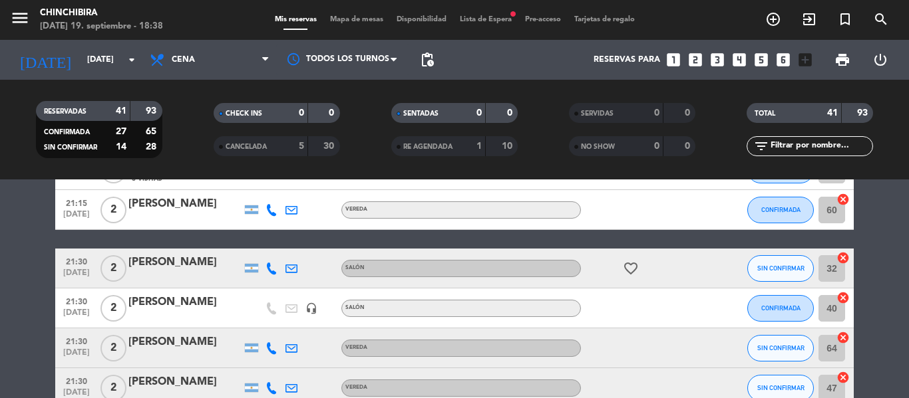
click at [271, 267] on icon at bounding box center [271, 269] width 12 height 12
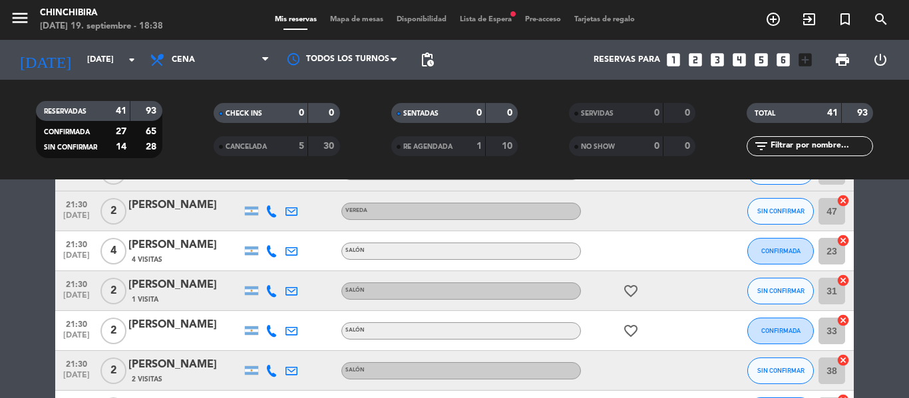
scroll to position [1064, 0]
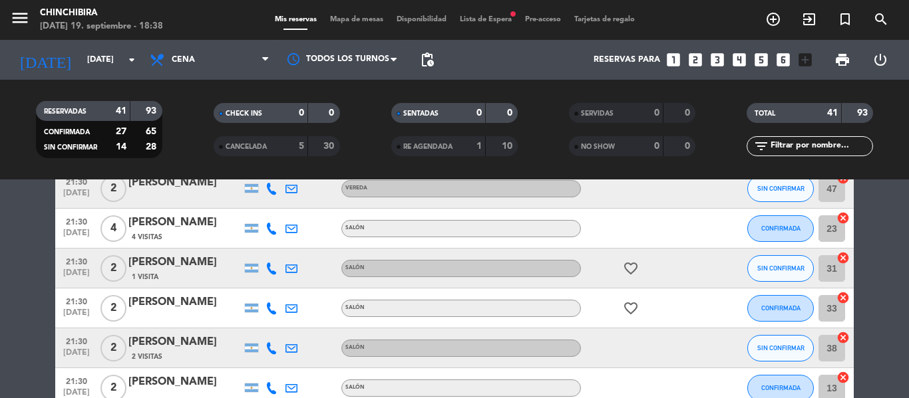
click at [274, 273] on icon at bounding box center [271, 269] width 12 height 12
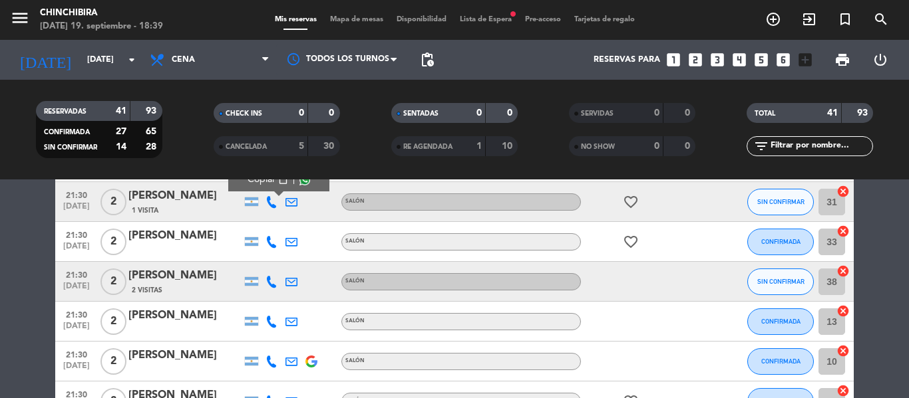
click at [275, 282] on icon at bounding box center [271, 282] width 12 height 12
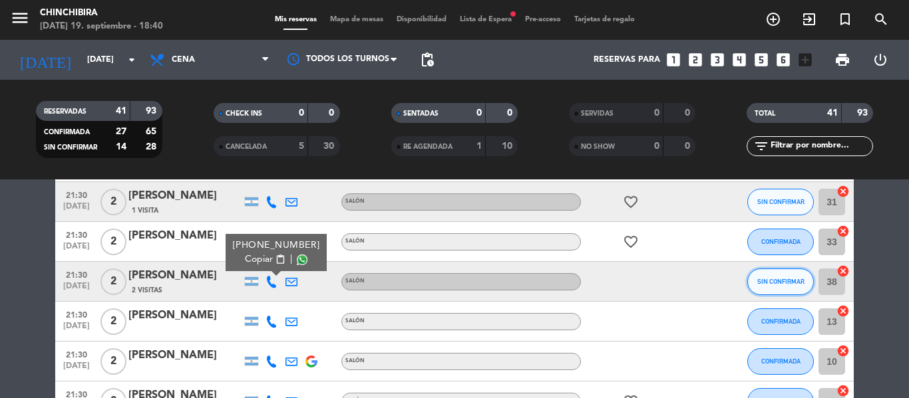
click at [767, 285] on button "SIN CONFIRMAR" at bounding box center [780, 282] width 67 height 27
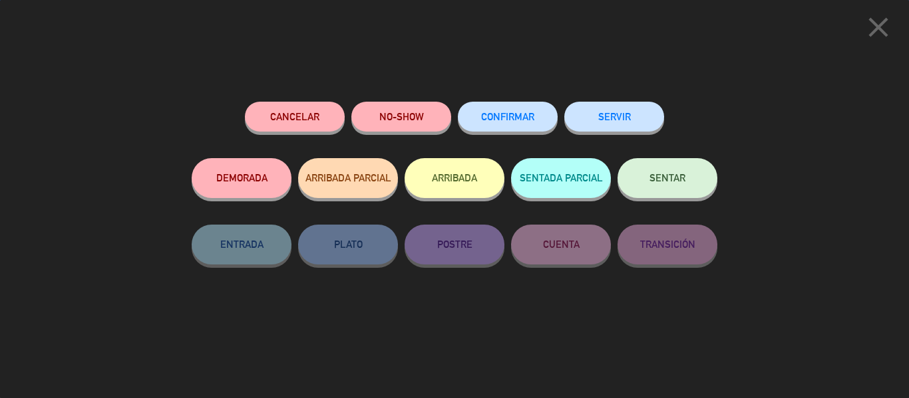
click at [481, 121] on span "CONFIRMAR" at bounding box center [507, 116] width 53 height 11
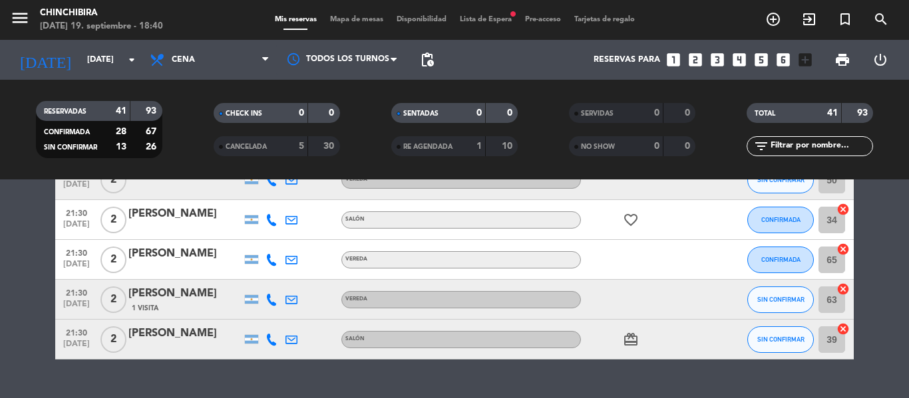
scroll to position [1597, 0]
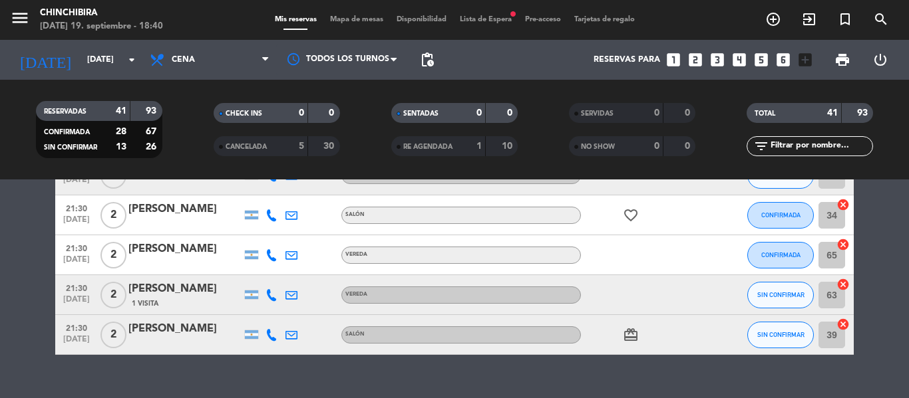
click at [267, 335] on icon at bounding box center [271, 335] width 12 height 12
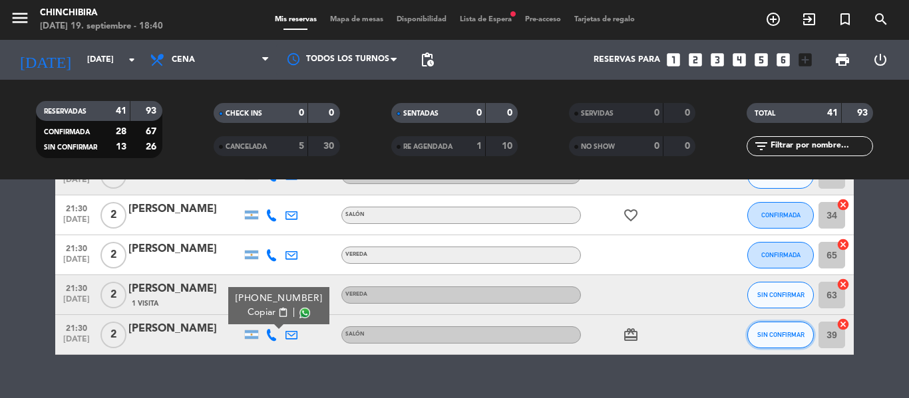
click at [769, 343] on button "SIN CONFIRMAR" at bounding box center [780, 335] width 67 height 27
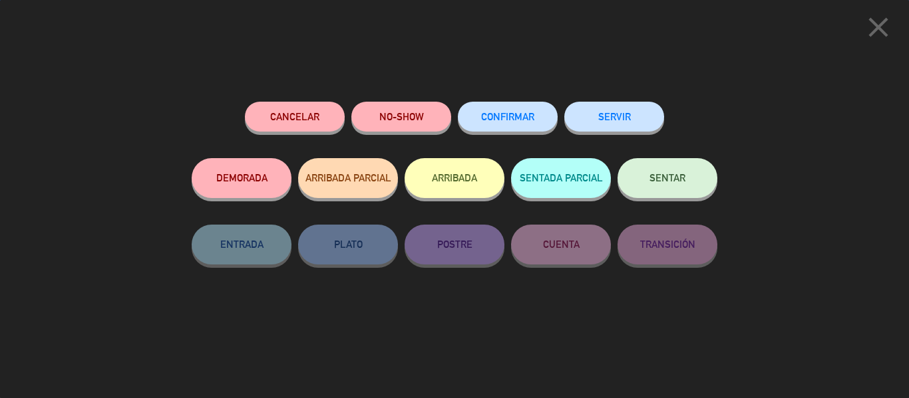
click at [520, 112] on button "CONFIRMAR" at bounding box center [508, 117] width 100 height 30
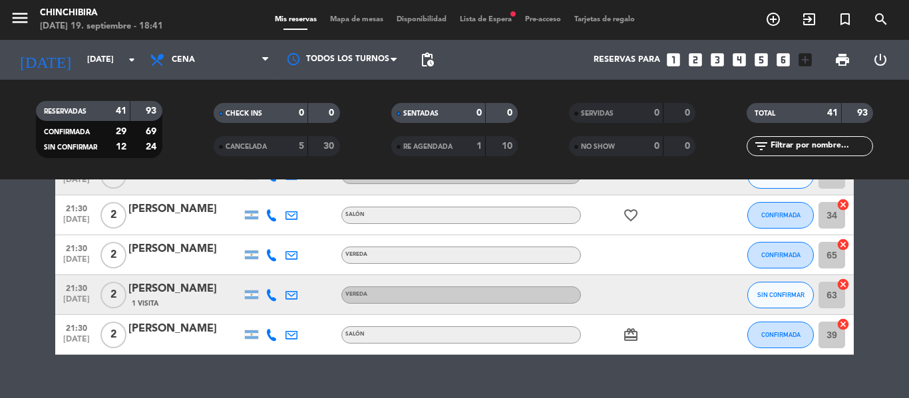
click at [503, 23] on span "Lista de Espera fiber_manual_record" at bounding box center [485, 19] width 65 height 7
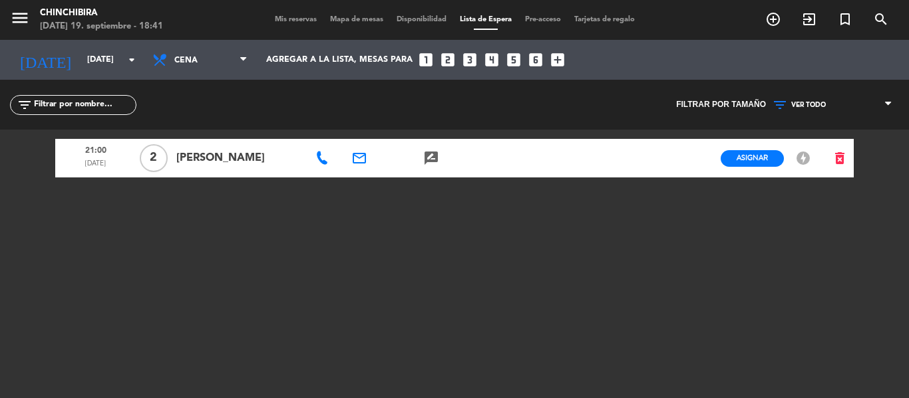
click at [289, 14] on div "Mis reservas Mapa de mesas Disponibilidad Lista de Espera Pre-acceso Tarjetas d…" at bounding box center [454, 20] width 373 height 12
click at [289, 21] on span "Mis reservas" at bounding box center [295, 19] width 55 height 7
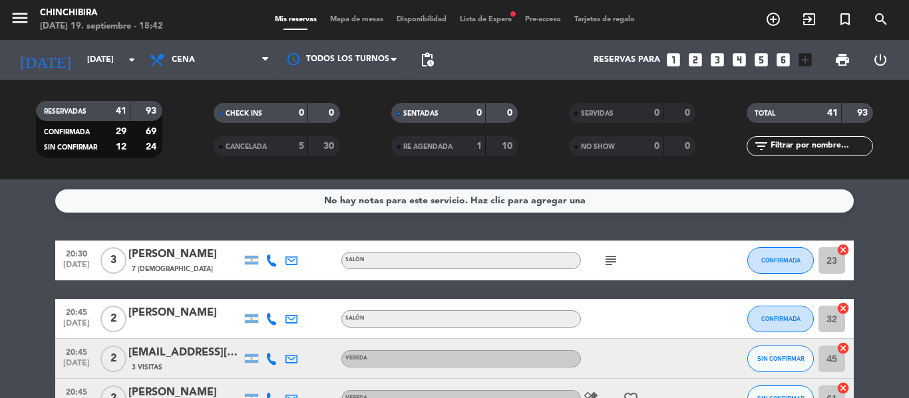
click at [0, 230] on div "No hay notas para este servicio. Haz clic para agregar una 20:30 [DATE] 3 [PERS…" at bounding box center [454, 289] width 909 height 219
click at [845, 51] on span "print" at bounding box center [842, 60] width 27 height 27
click at [843, 55] on span "print" at bounding box center [842, 60] width 16 height 16
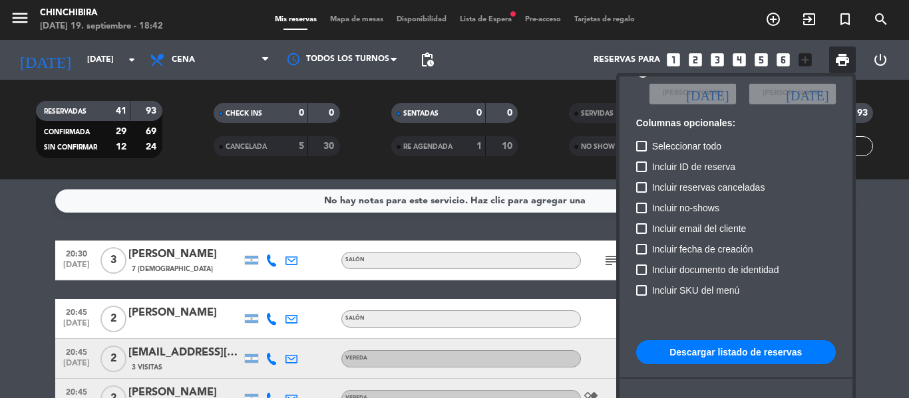
scroll to position [81, 0]
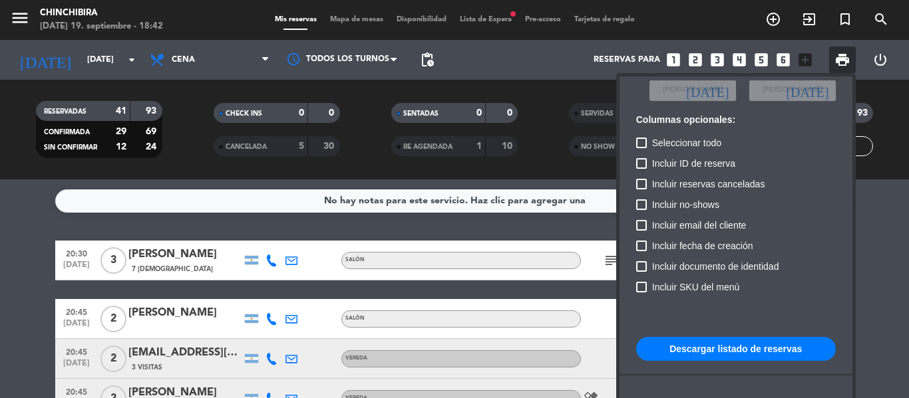
click at [725, 353] on button "Descargar listado de reservas" at bounding box center [736, 349] width 200 height 24
click at [0, 321] on div at bounding box center [454, 199] width 909 height 398
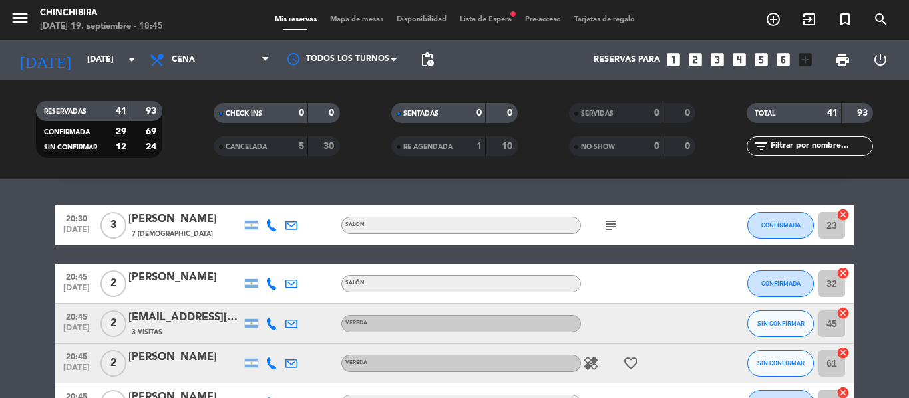
scroll to position [67, 0]
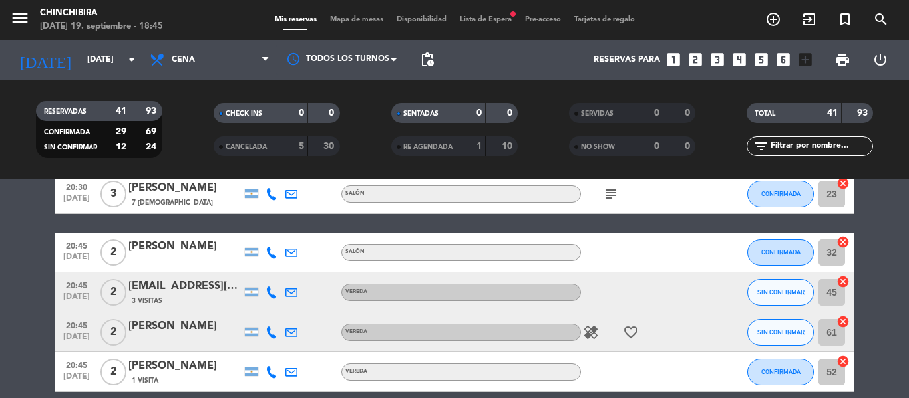
click at [625, 335] on icon "favorite_border" at bounding box center [631, 333] width 16 height 16
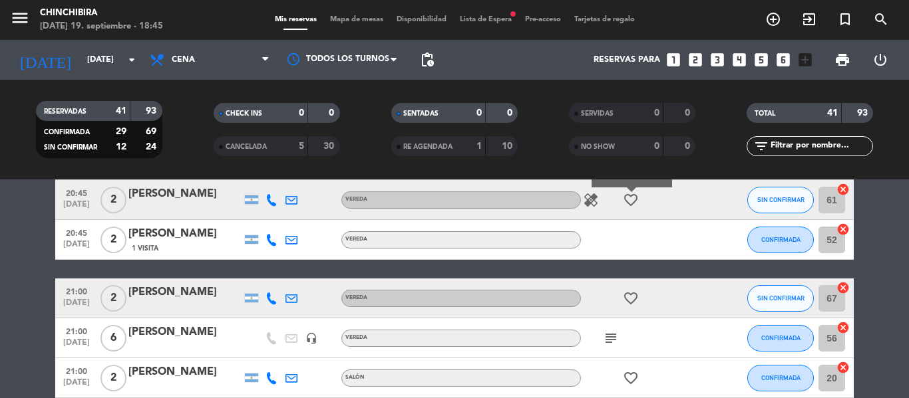
scroll to position [200, 0]
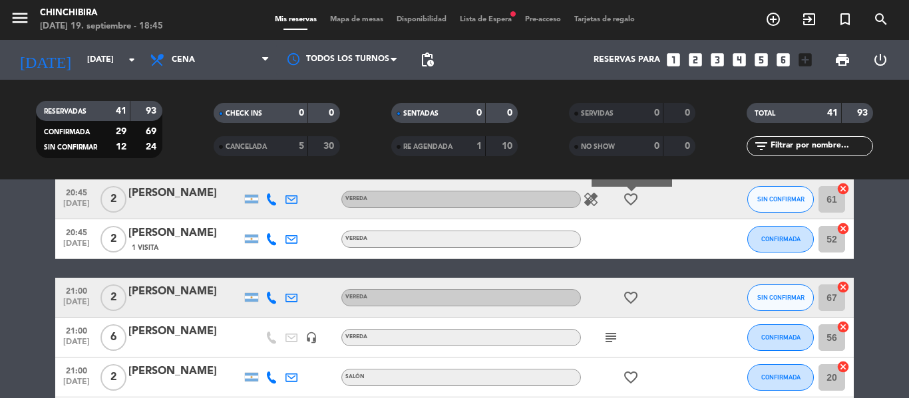
click at [628, 296] on icon "favorite_border" at bounding box center [631, 298] width 16 height 16
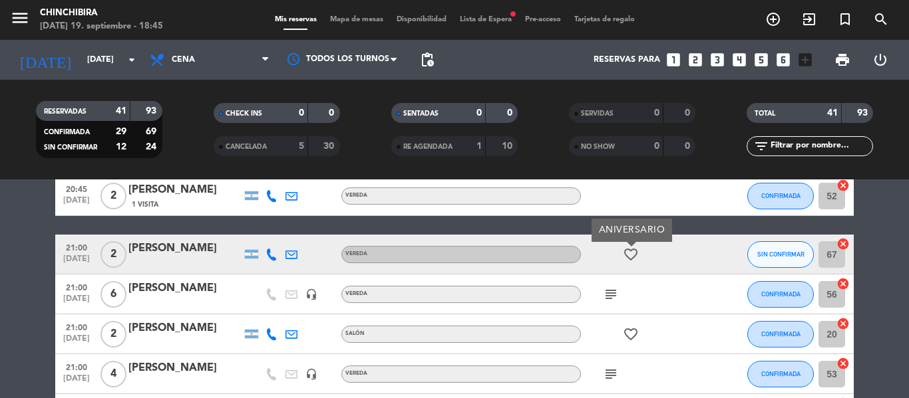
scroll to position [266, 0]
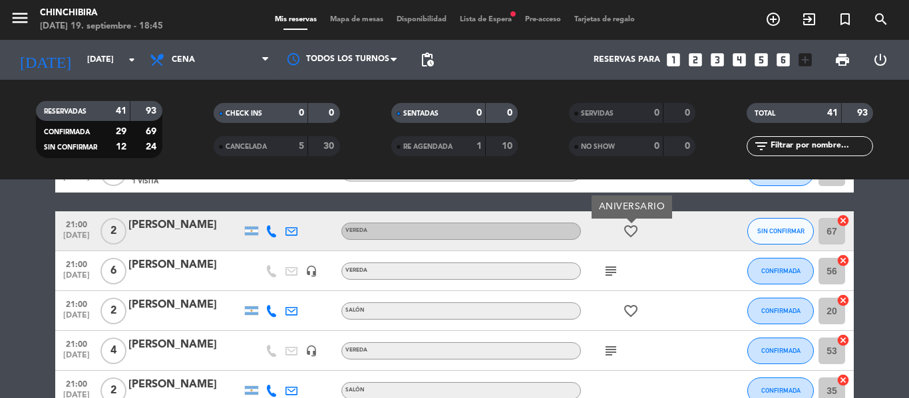
click at [629, 304] on icon "favorite_border" at bounding box center [631, 311] width 16 height 16
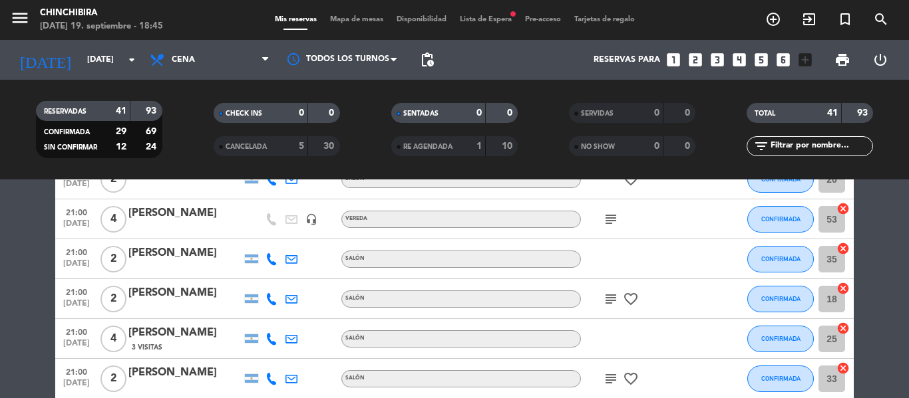
scroll to position [399, 0]
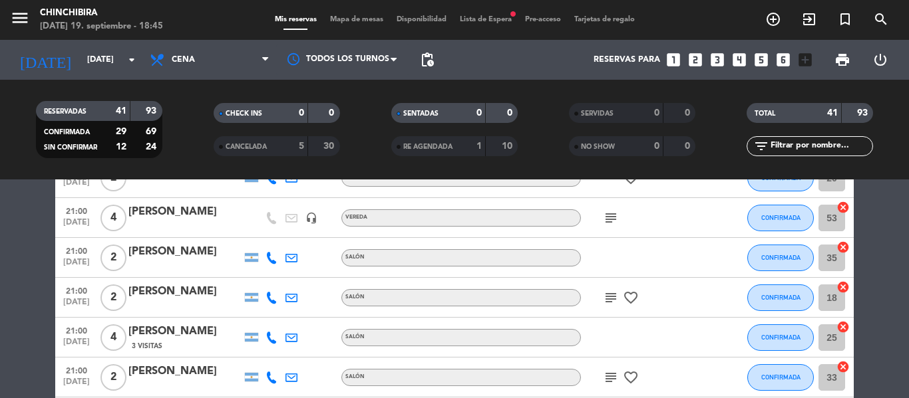
click at [629, 304] on icon "favorite_border" at bounding box center [631, 298] width 16 height 16
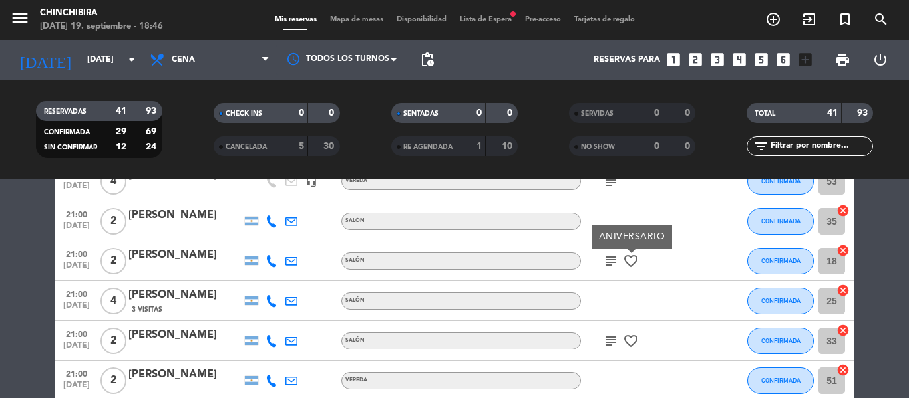
scroll to position [466, 0]
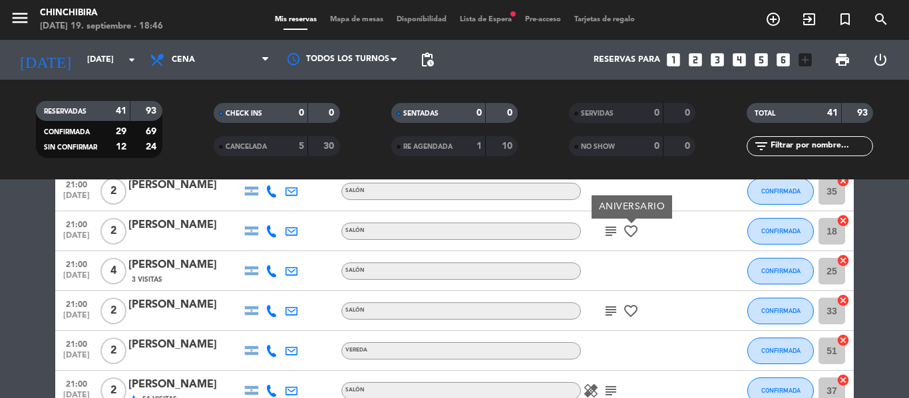
click at [627, 303] on icon "favorite_border" at bounding box center [631, 311] width 16 height 16
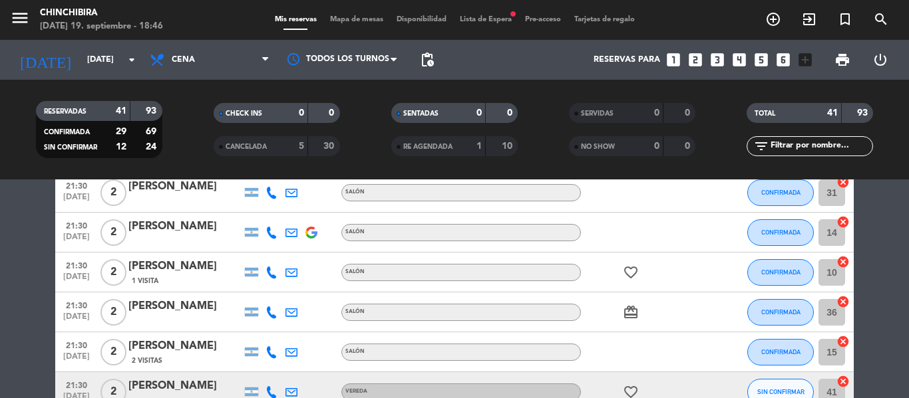
scroll to position [1264, 0]
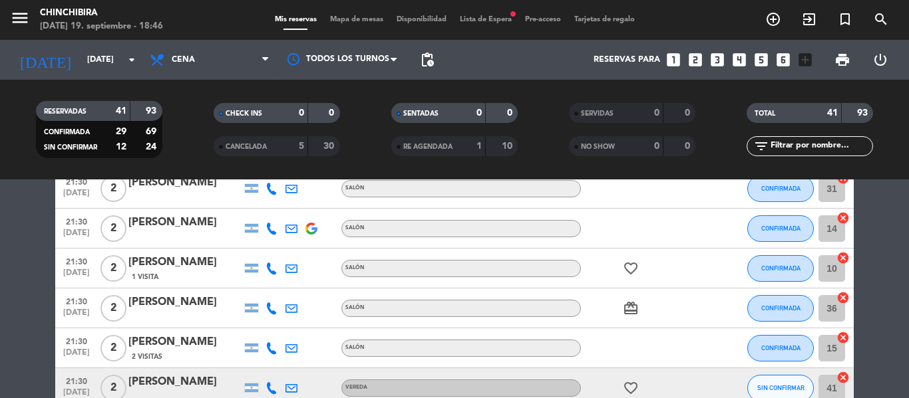
click at [629, 303] on icon "card_giftcard" at bounding box center [631, 309] width 16 height 16
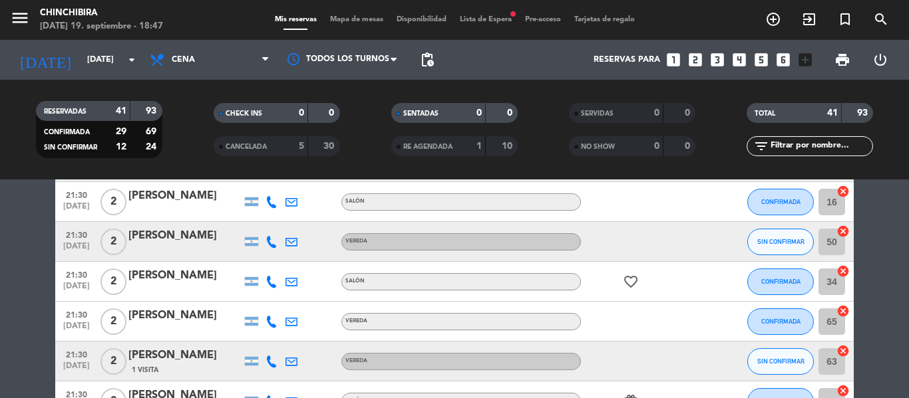
scroll to position [1597, 0]
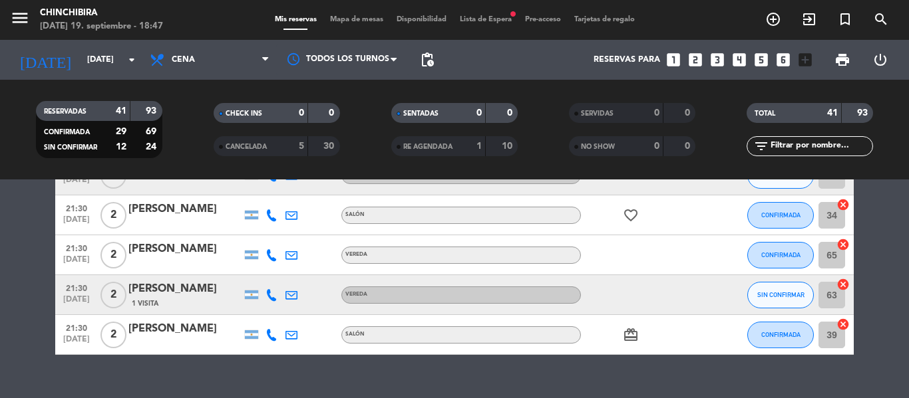
click at [631, 335] on icon "card_giftcard" at bounding box center [631, 335] width 16 height 16
click at [653, 369] on div "No hay notas para este servicio. Haz clic para agregar una 20:30 [DATE] 3 [PERS…" at bounding box center [454, 289] width 909 height 219
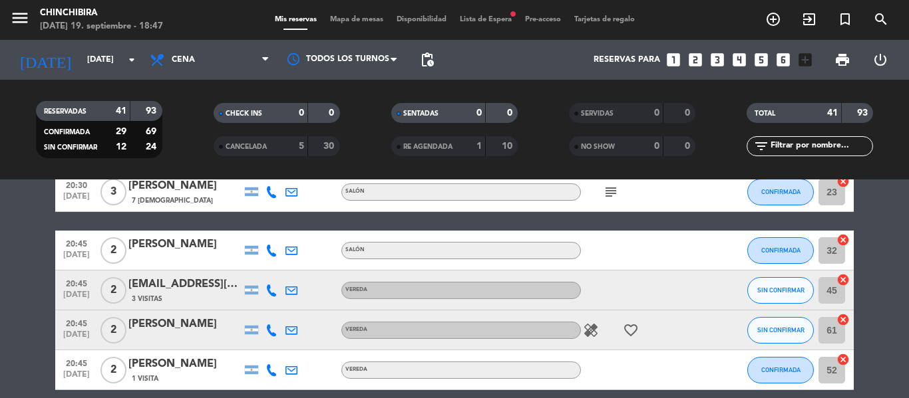
scroll to position [0, 0]
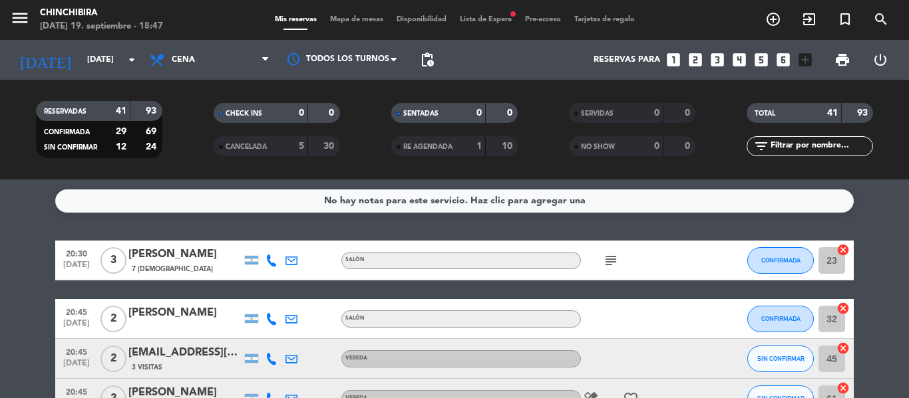
click at [599, 253] on div "subject" at bounding box center [641, 260] width 120 height 39
click at [606, 255] on icon "subject" at bounding box center [611, 261] width 16 height 16
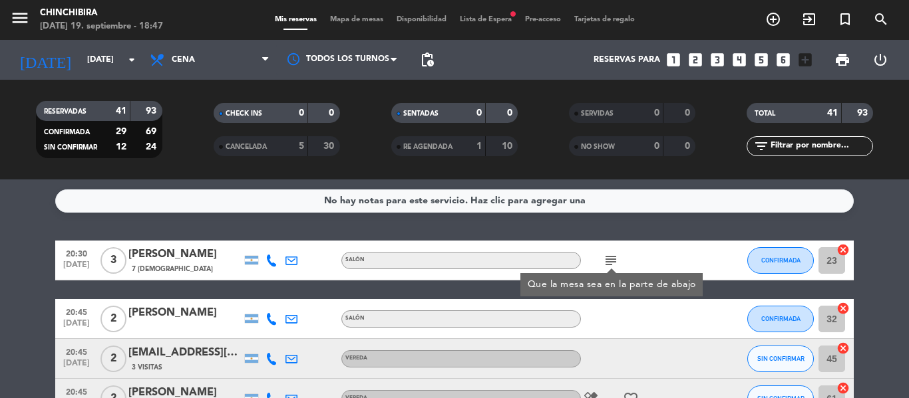
click at [620, 254] on span "subject Que la mesa sea en la parte de abajo" at bounding box center [611, 261] width 20 height 16
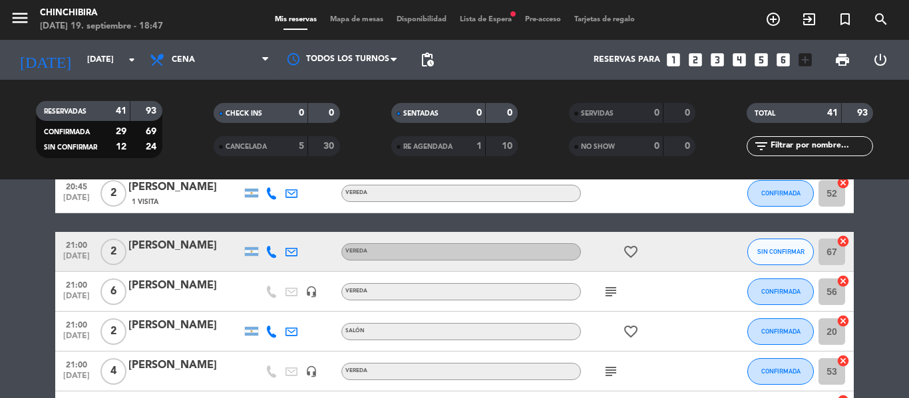
scroll to position [266, 0]
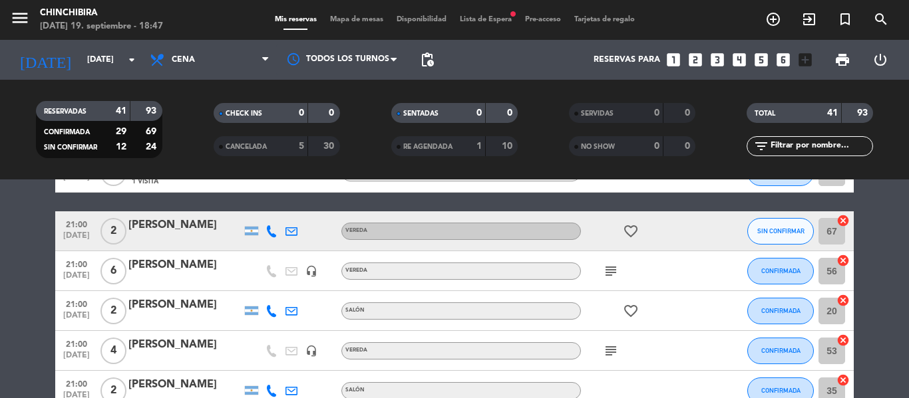
click at [610, 272] on icon "subject" at bounding box center [611, 271] width 16 height 16
click at [605, 347] on icon "subject" at bounding box center [611, 351] width 16 height 16
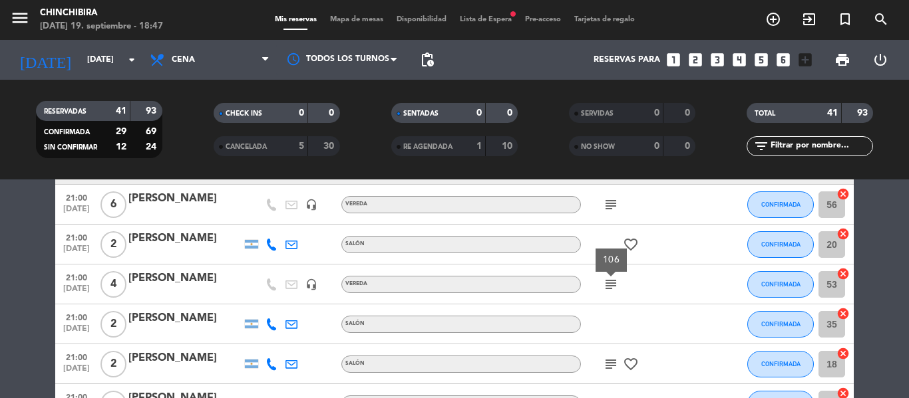
scroll to position [399, 0]
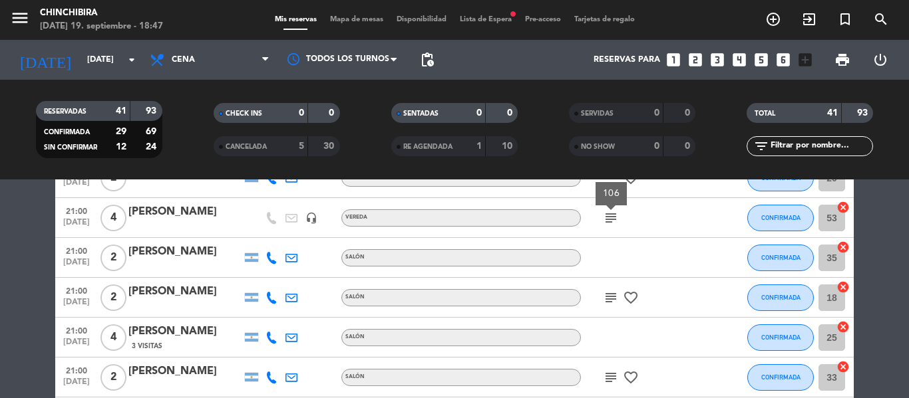
click at [605, 292] on icon "subject" at bounding box center [611, 298] width 16 height 16
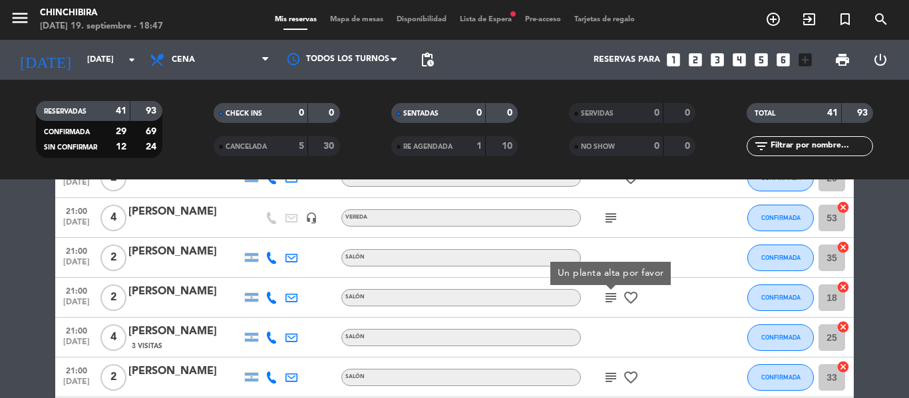
click at [611, 292] on icon "subject" at bounding box center [611, 298] width 16 height 16
click at [604, 377] on icon "subject" at bounding box center [611, 378] width 16 height 16
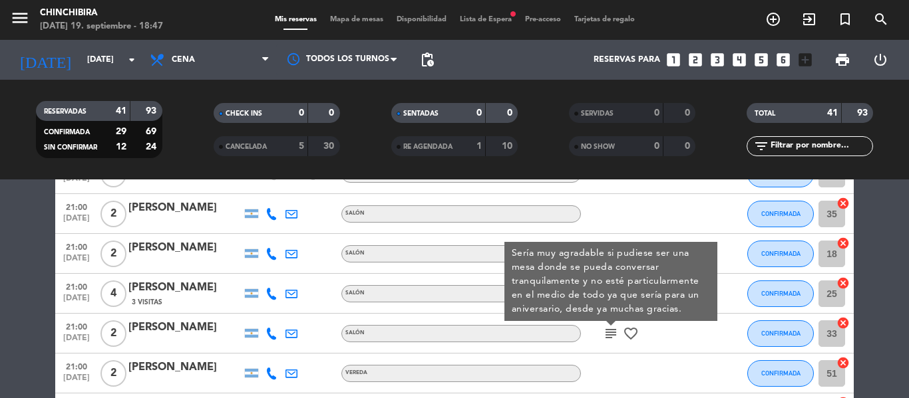
scroll to position [466, 0]
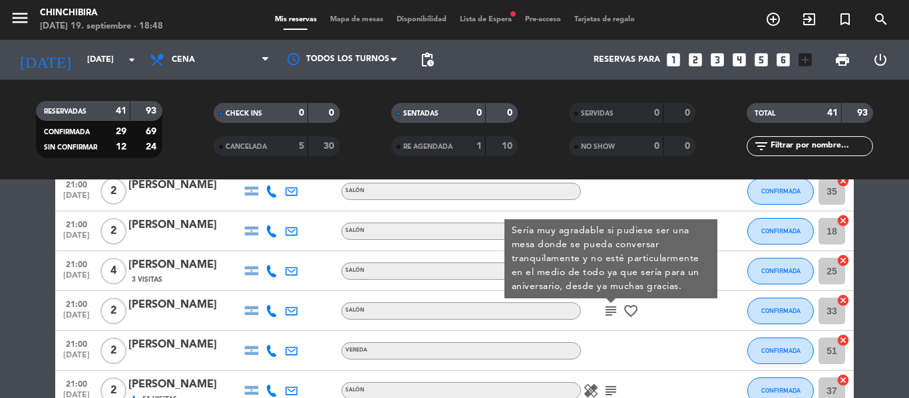
click at [607, 315] on icon "subject" at bounding box center [611, 311] width 16 height 16
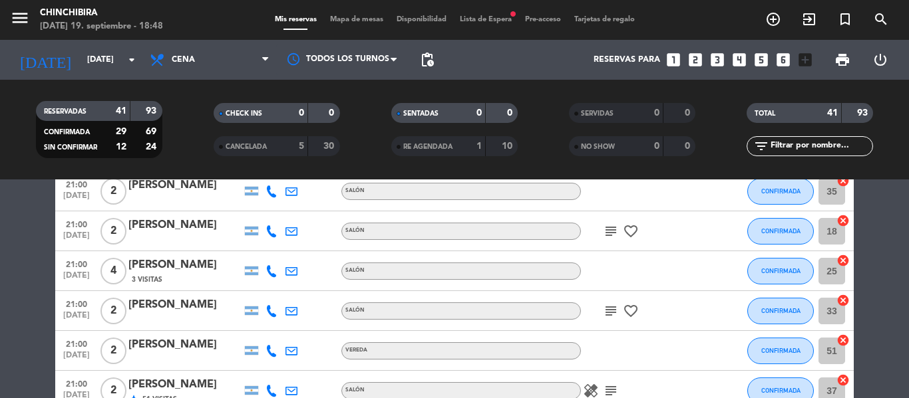
scroll to position [532, 0]
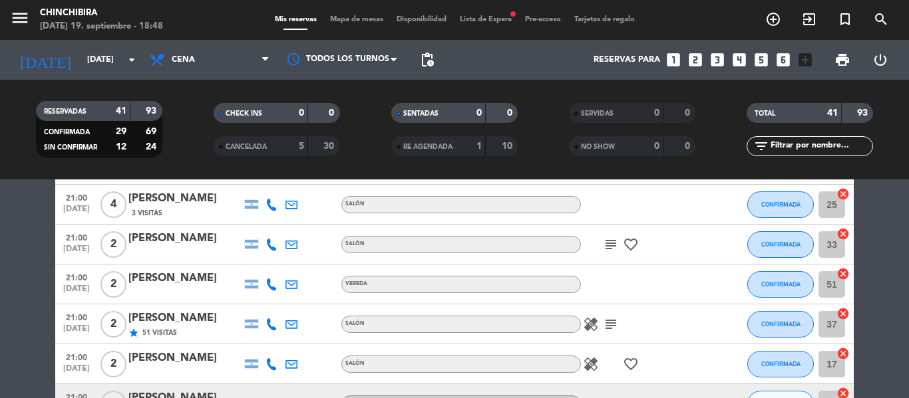
click at [611, 314] on div "healing subject" at bounding box center [641, 324] width 120 height 39
click at [611, 315] on div "healing subject" at bounding box center [641, 324] width 120 height 39
click at [610, 310] on div "healing subject" at bounding box center [641, 324] width 120 height 39
click at [611, 327] on icon "subject" at bounding box center [611, 325] width 16 height 16
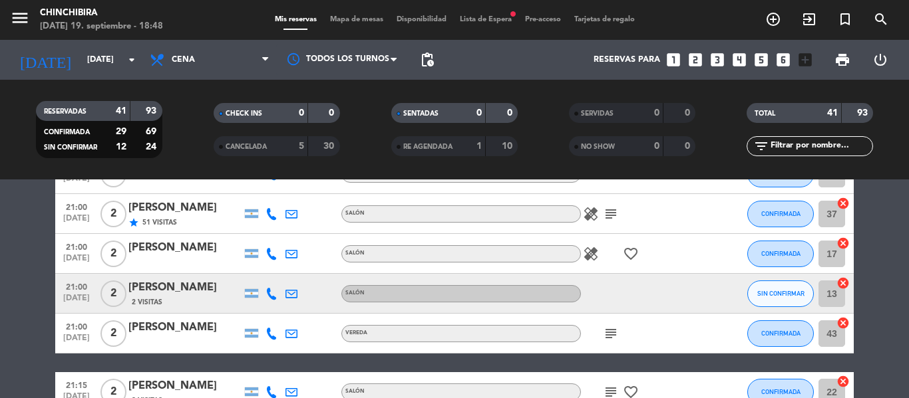
scroll to position [665, 0]
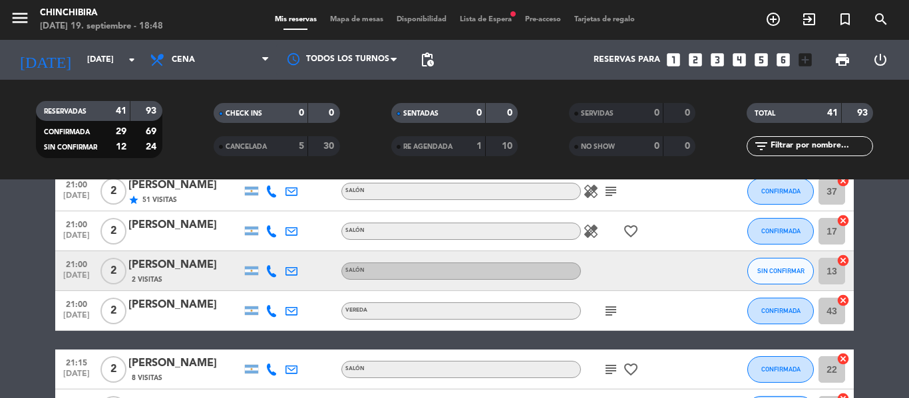
click at [610, 301] on div "subject" at bounding box center [641, 310] width 120 height 39
click at [614, 305] on icon "subject" at bounding box center [611, 311] width 16 height 16
click at [609, 363] on icon "subject" at bounding box center [611, 370] width 16 height 16
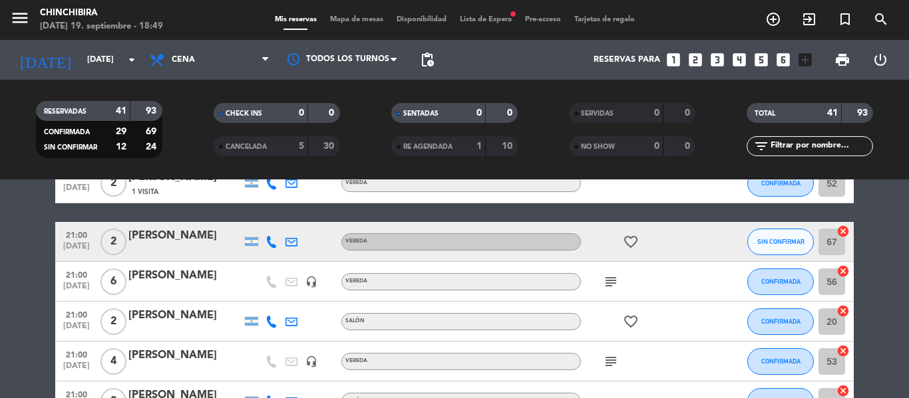
scroll to position [333, 0]
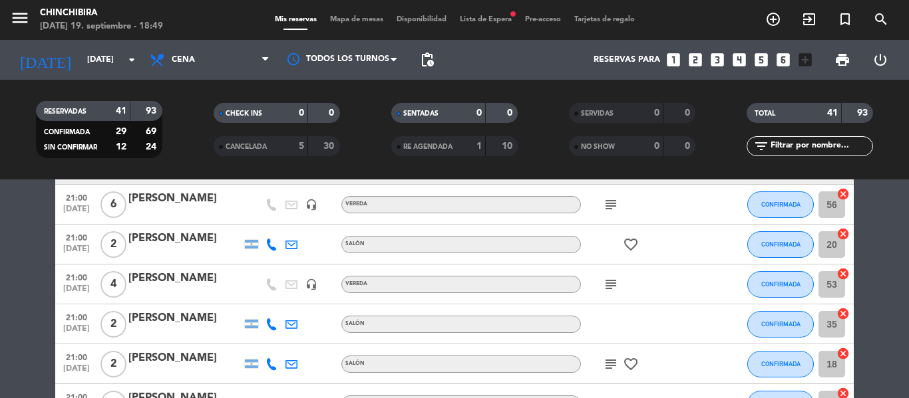
click at [597, 363] on div "subject favorite_border" at bounding box center [641, 364] width 120 height 39
click at [606, 365] on icon "subject" at bounding box center [611, 365] width 16 height 16
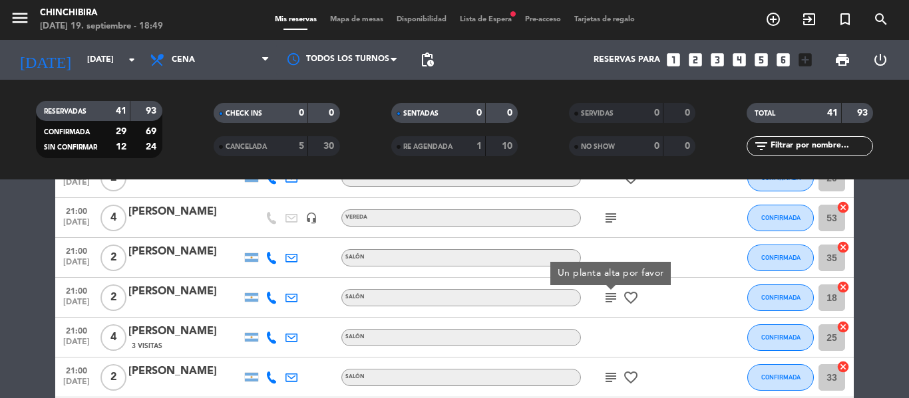
scroll to position [532, 0]
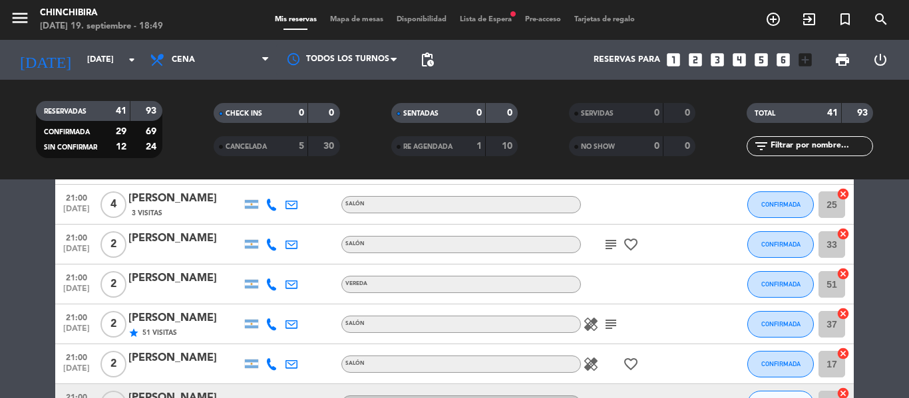
click at [607, 239] on icon "subject" at bounding box center [611, 245] width 16 height 16
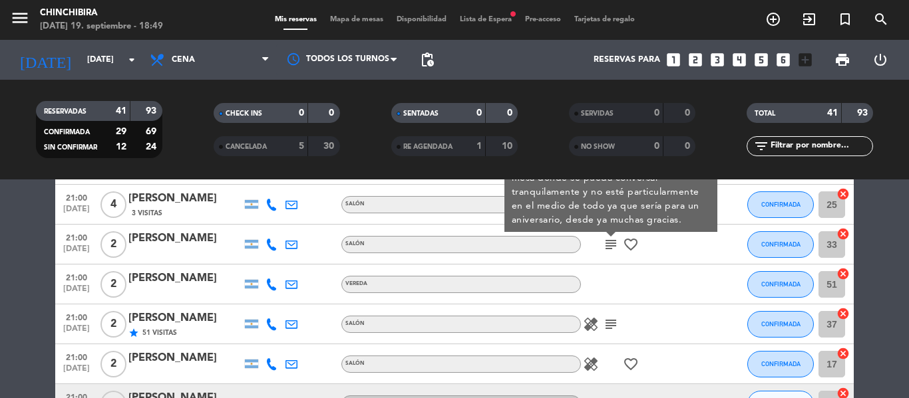
scroll to position [466, 0]
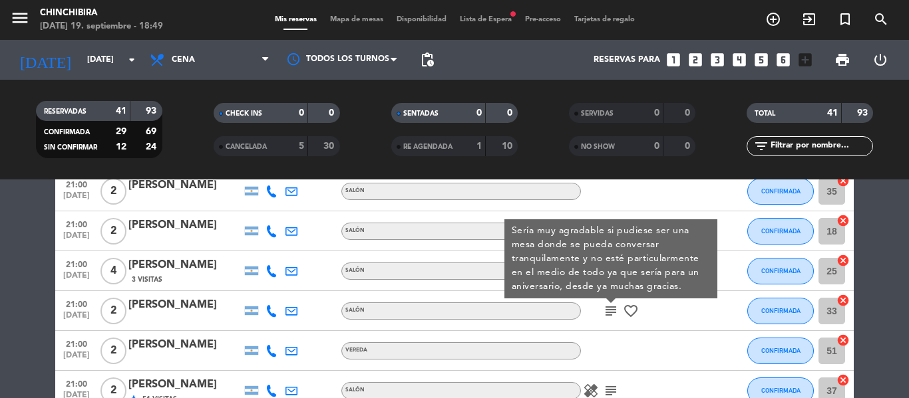
click at [606, 312] on icon "subject" at bounding box center [611, 311] width 16 height 16
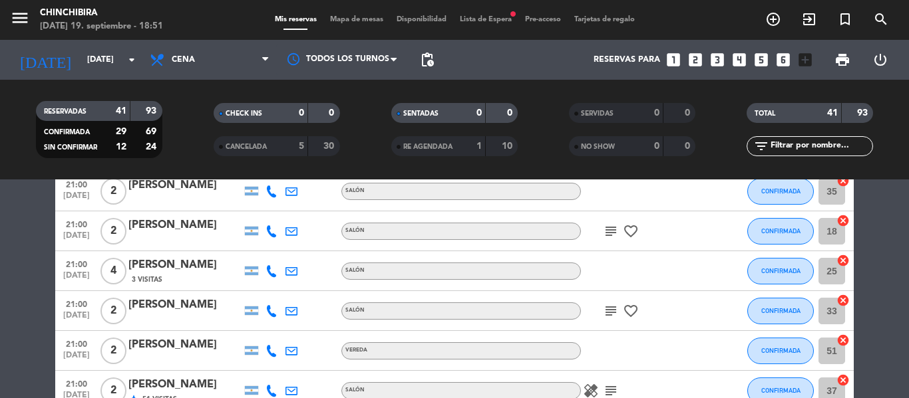
click at [498, 31] on div "menu Chinchibira [DATE] 19. septiembre - 18:51 Mis reservas Mapa de mesas Dispo…" at bounding box center [454, 20] width 909 height 40
click at [474, 24] on div "Mis reservas Mapa de mesas Disponibilidad Lista de Espera fiber_manual_record P…" at bounding box center [454, 20] width 373 height 12
click at [478, 22] on span "Lista de Espera fiber_manual_record" at bounding box center [485, 19] width 65 height 7
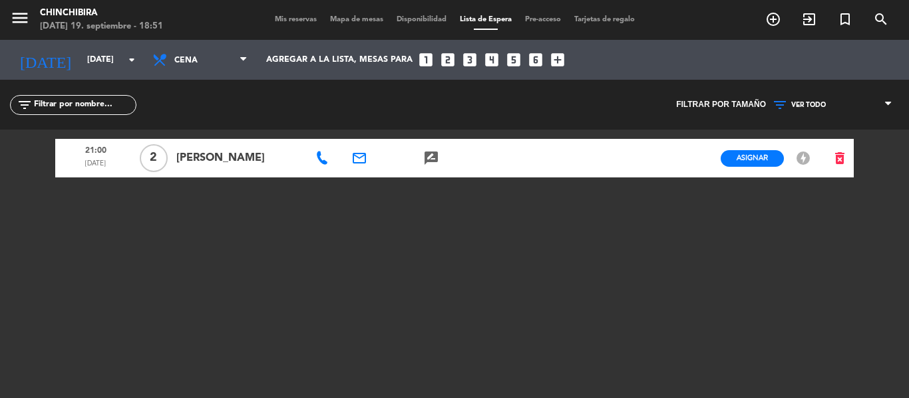
click at [291, 21] on span "Mis reservas" at bounding box center [295, 19] width 55 height 7
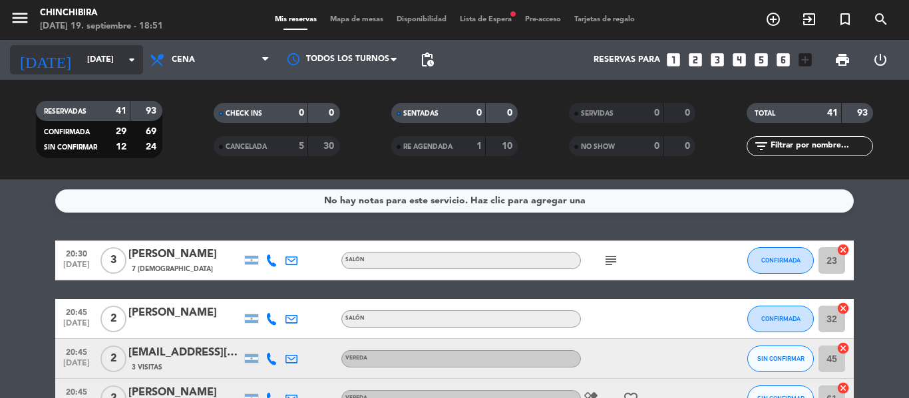
click at [112, 45] on div "[DATE] [DATE] arrow_drop_down" at bounding box center [76, 59] width 133 height 29
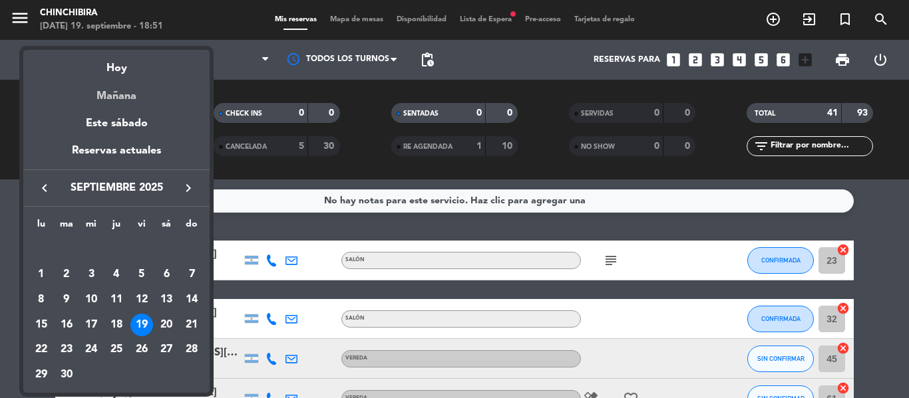
click at [112, 99] on div "Mañana" at bounding box center [116, 91] width 186 height 27
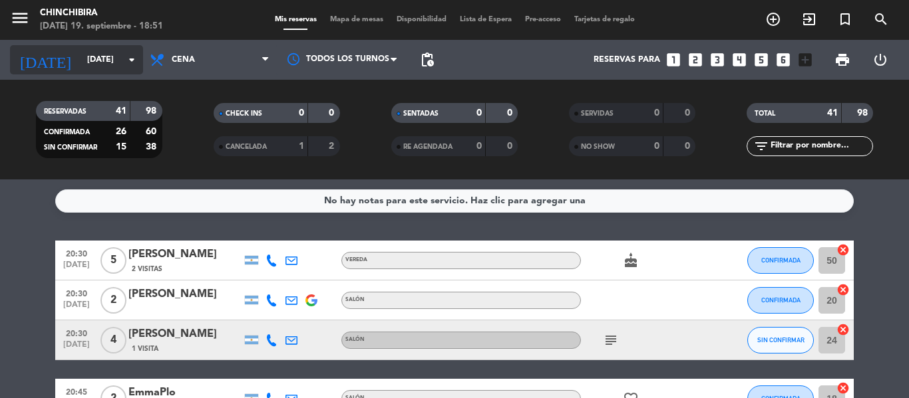
click at [120, 63] on input "[DATE]" at bounding box center [136, 60] width 112 height 23
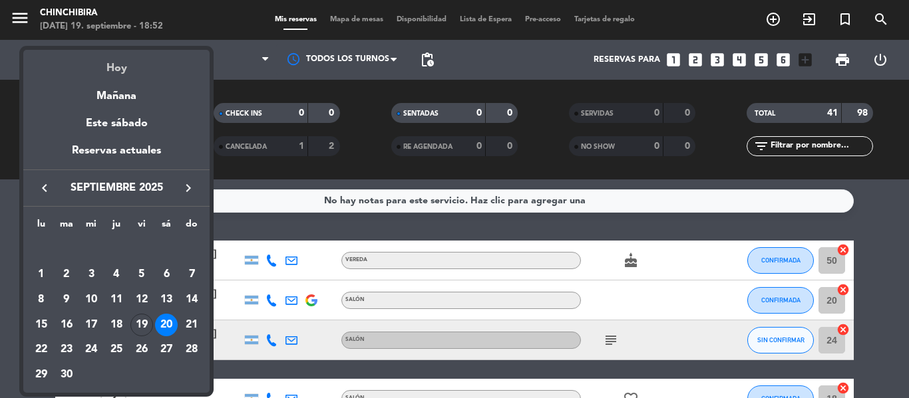
click at [114, 57] on div "Hoy" at bounding box center [116, 63] width 186 height 27
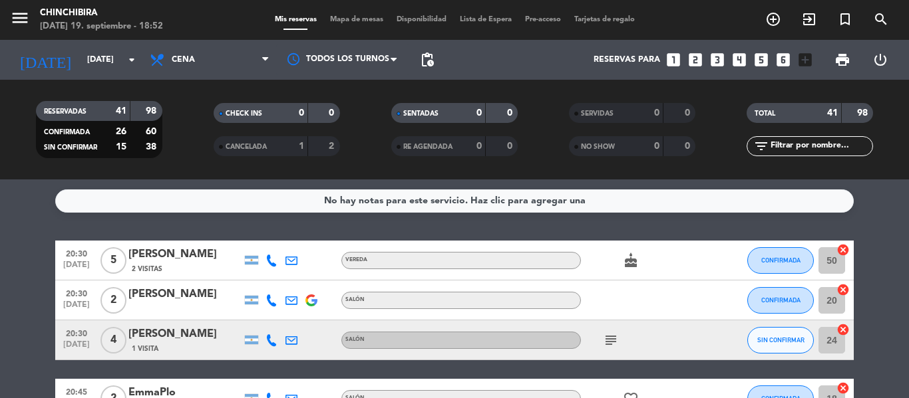
type input "[DATE]"
